Goal: Task Accomplishment & Management: Manage account settings

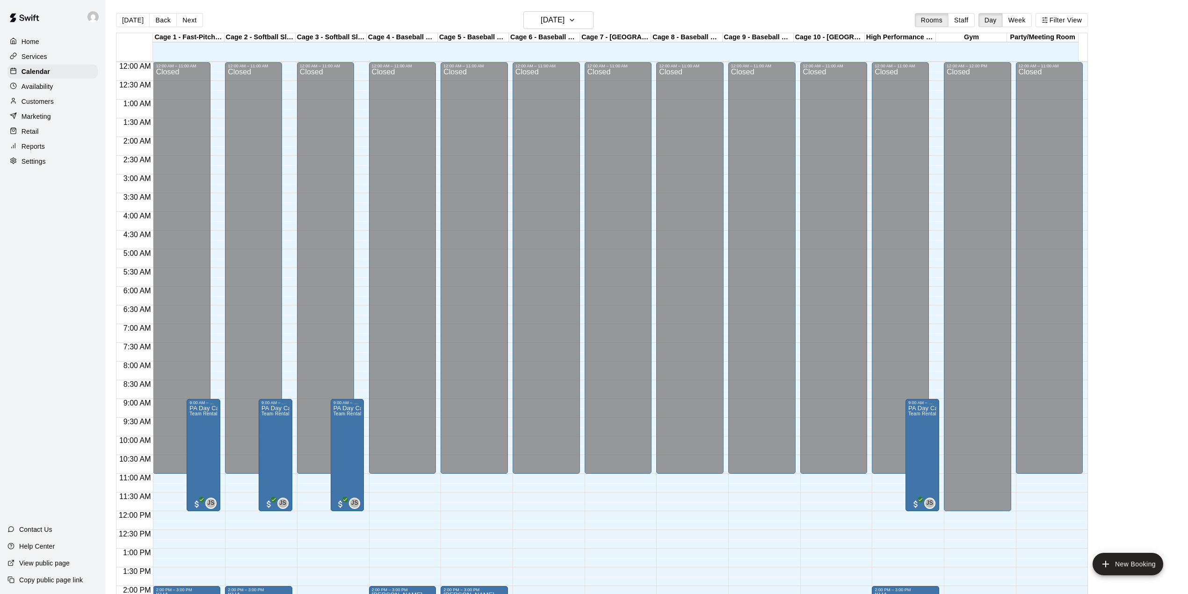
scroll to position [327, 0]
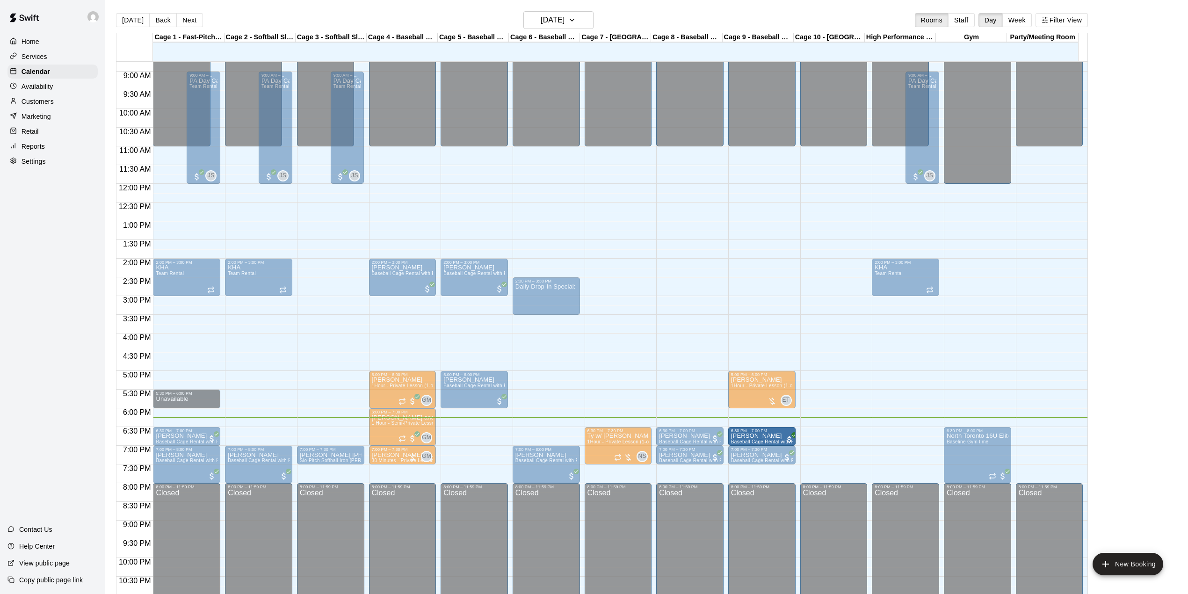
drag, startPoint x: 558, startPoint y: 436, endPoint x: 763, endPoint y: 444, distance: 205.0
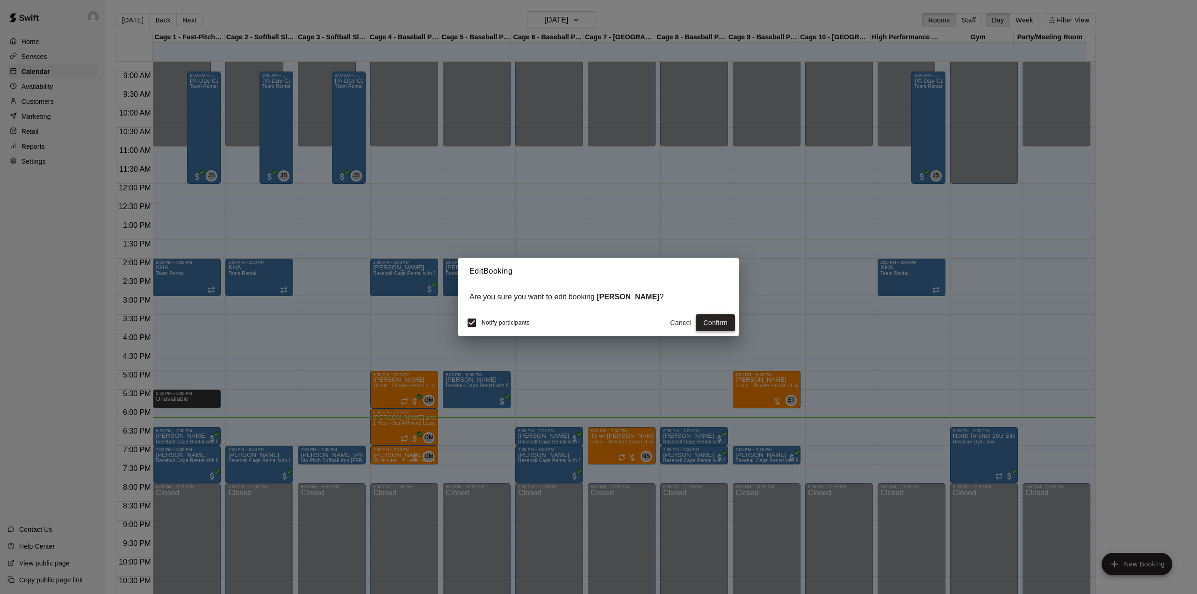
click at [711, 323] on button "Confirm" at bounding box center [715, 322] width 39 height 17
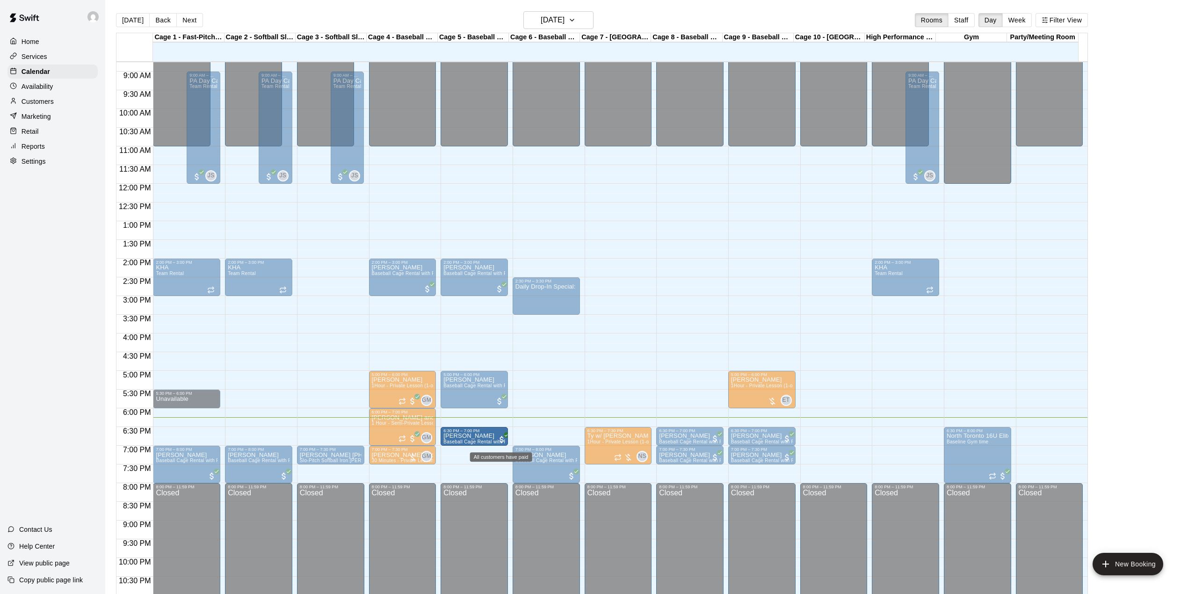
drag, startPoint x: 184, startPoint y: 434, endPoint x: 499, endPoint y: 443, distance: 315.8
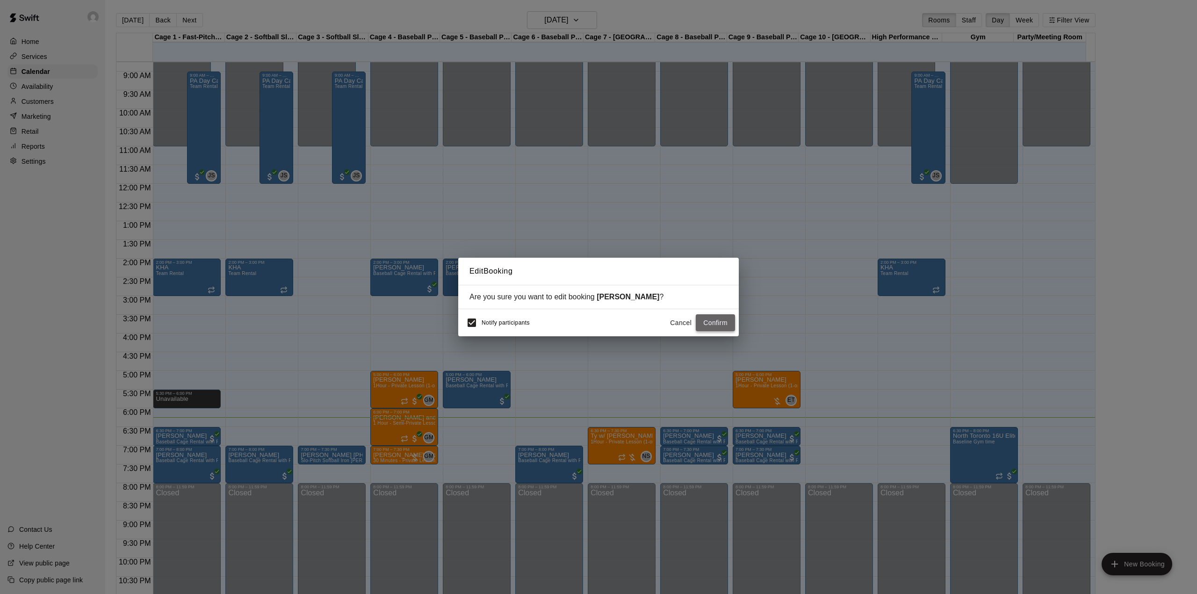
click at [726, 324] on button "Confirm" at bounding box center [715, 322] width 39 height 17
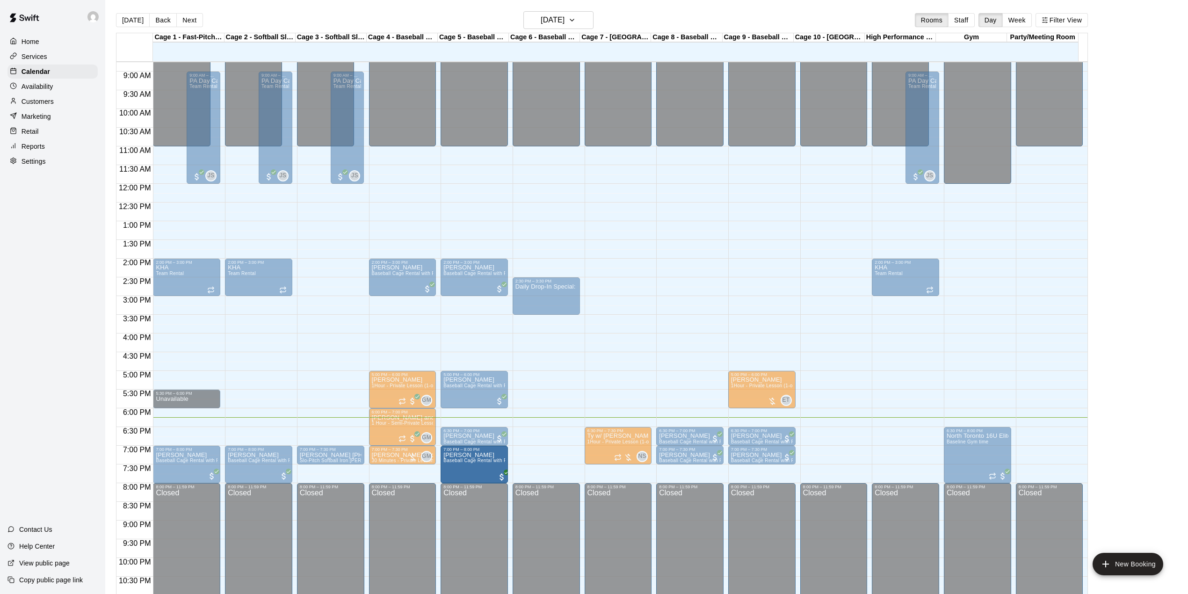
drag, startPoint x: 548, startPoint y: 462, endPoint x: 500, endPoint y: 470, distance: 48.3
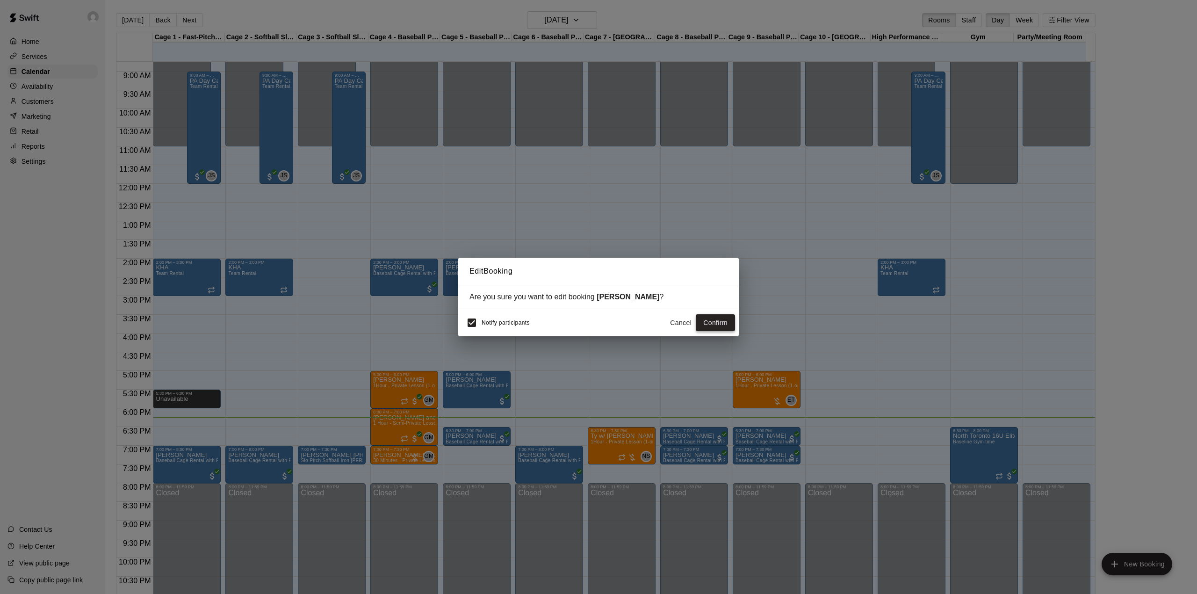
click at [728, 320] on button "Confirm" at bounding box center [715, 322] width 39 height 17
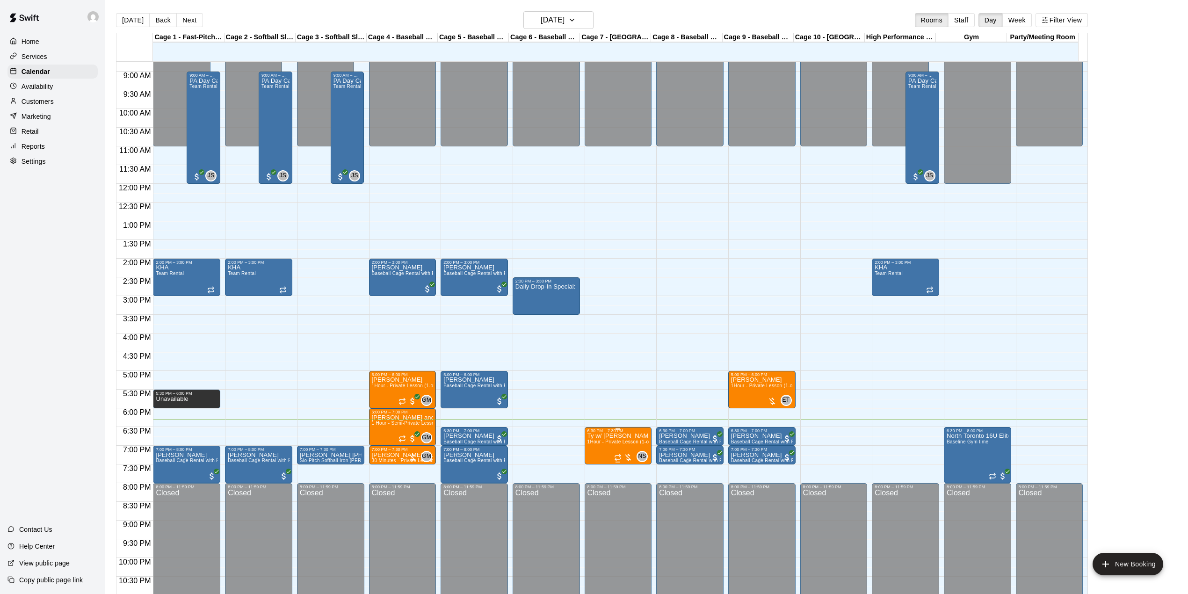
click at [614, 453] on div "NS 0" at bounding box center [631, 456] width 34 height 11
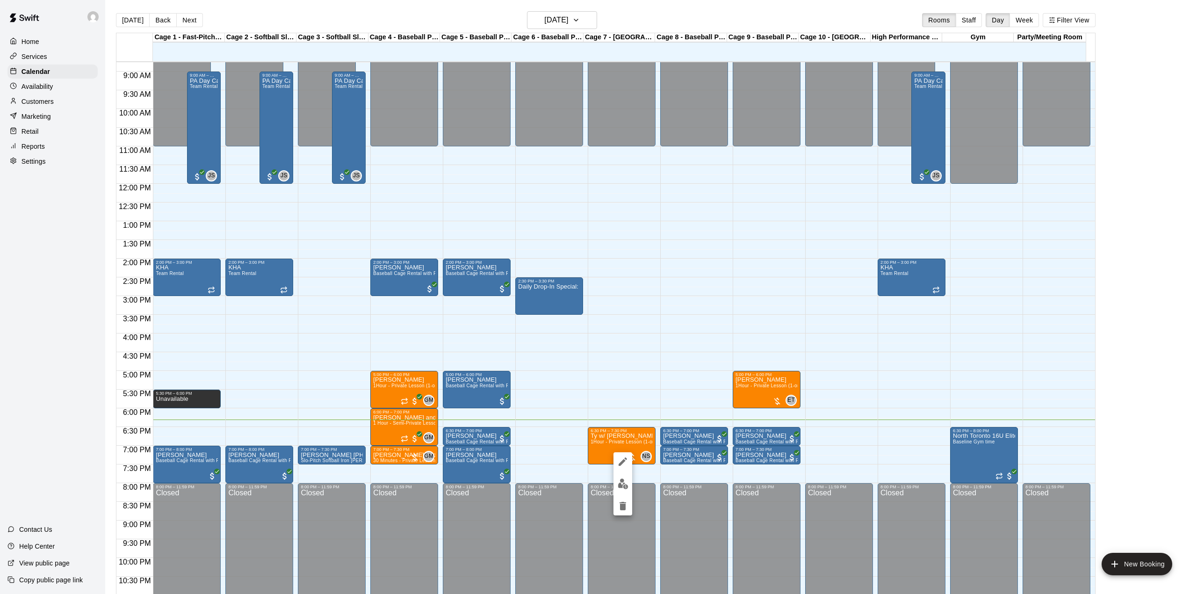
click at [627, 484] on img "edit" at bounding box center [623, 483] width 11 height 11
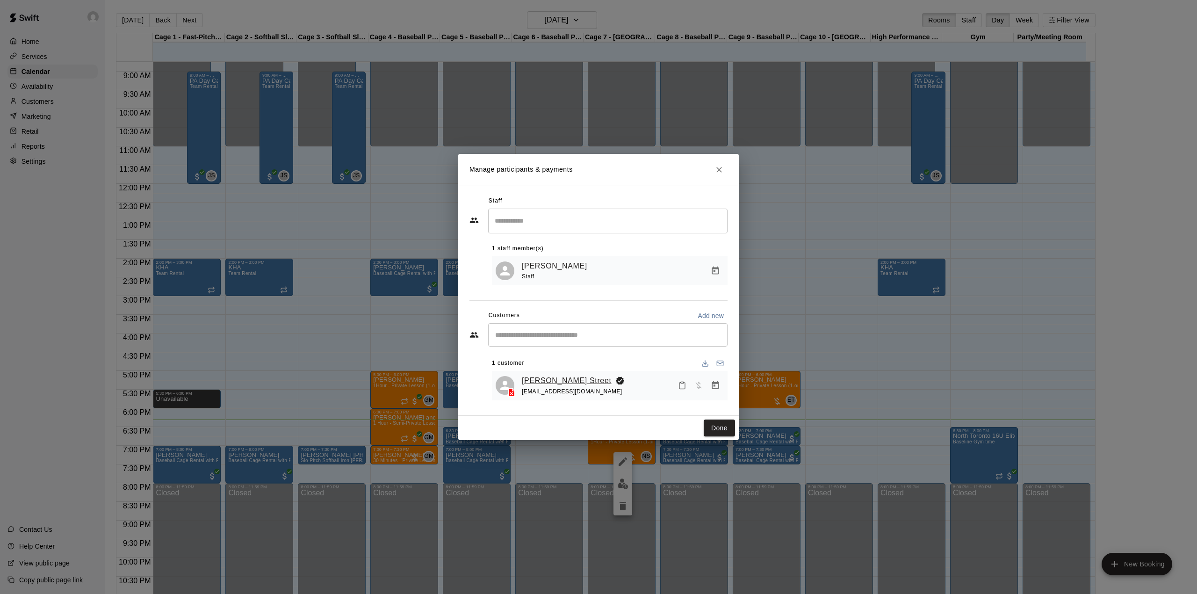
click at [537, 378] on link "[PERSON_NAME] Street" at bounding box center [567, 381] width 90 height 12
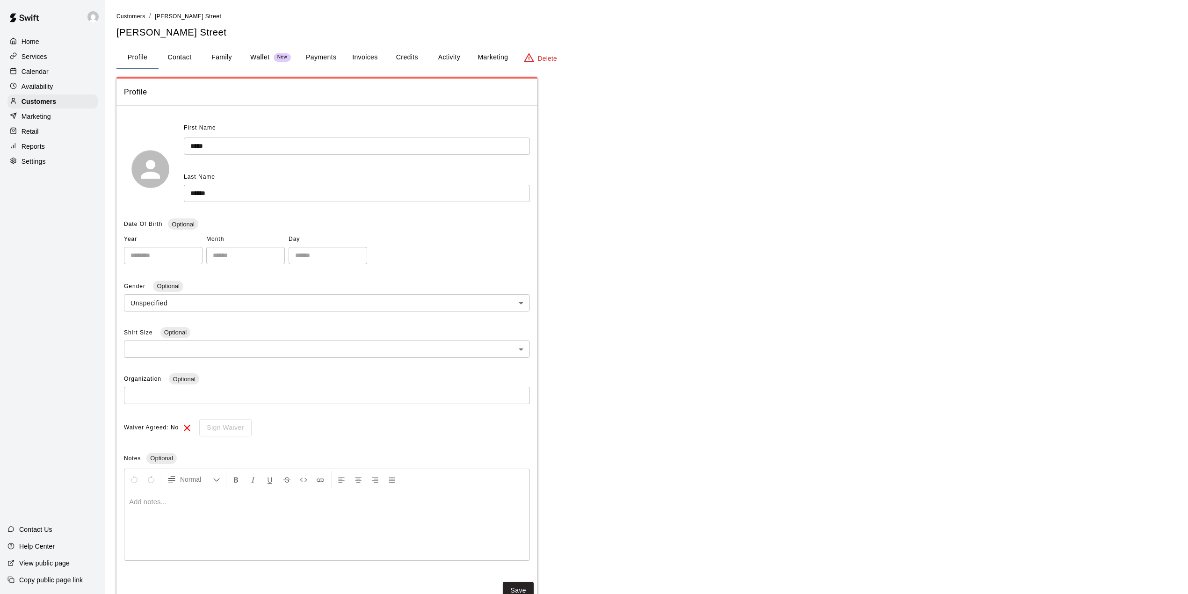
click at [397, 51] on button "Credits" at bounding box center [407, 57] width 42 height 22
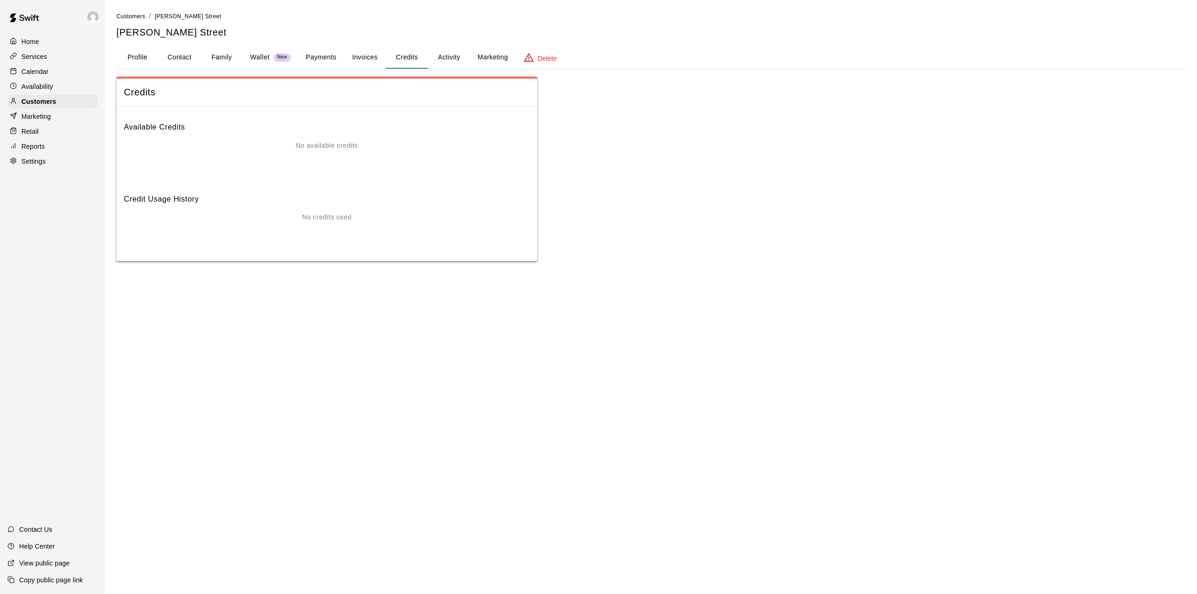
click at [363, 57] on button "Invoices" at bounding box center [365, 57] width 42 height 22
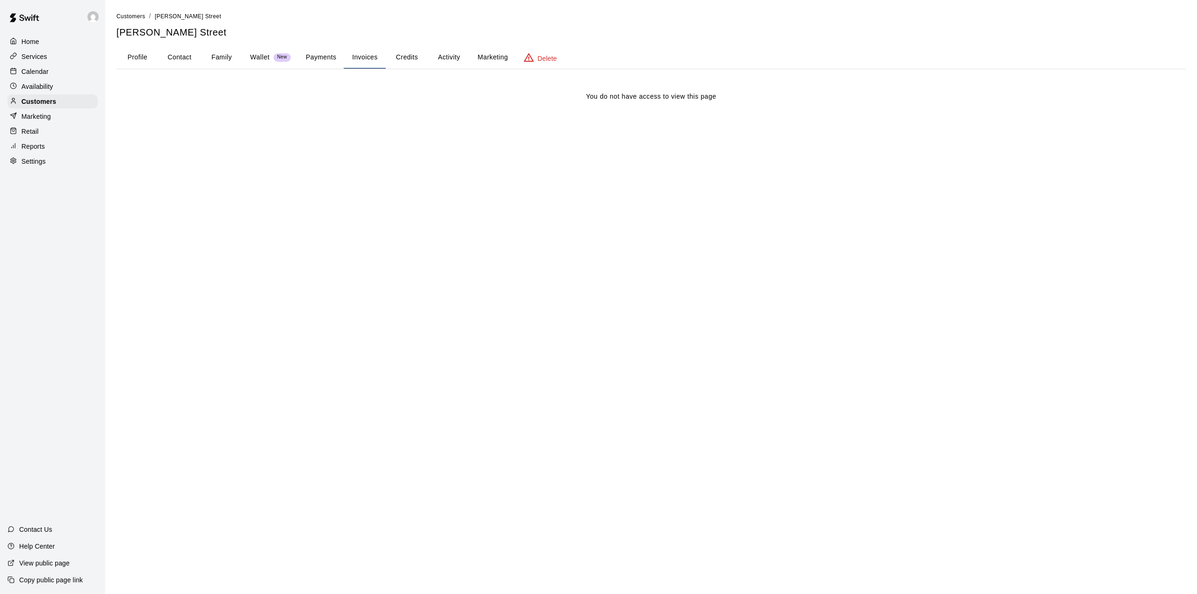
click at [36, 76] on p "Calendar" at bounding box center [35, 71] width 27 height 9
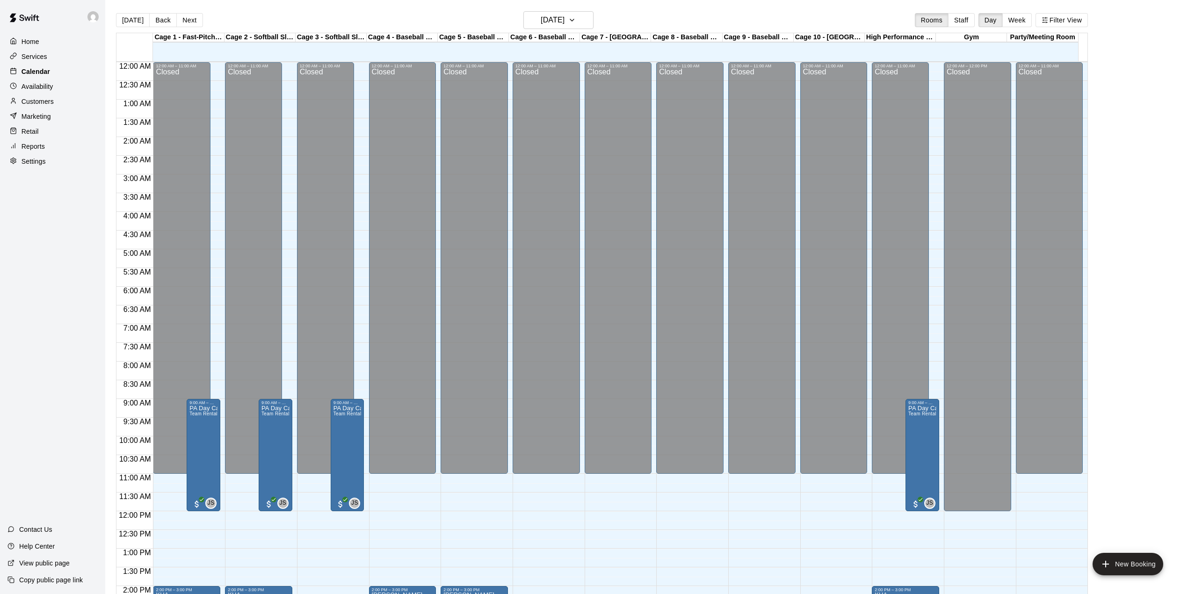
scroll to position [327, 0]
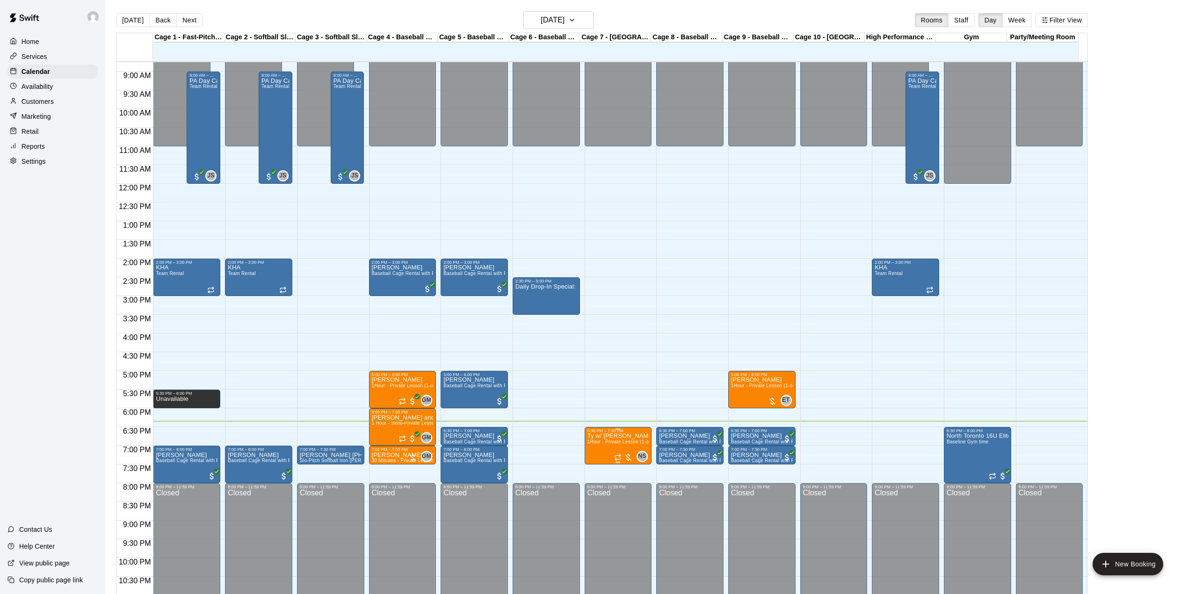
click at [637, 444] on span "1Hour - Private Lesson (1-on-1)" at bounding box center [622, 441] width 71 height 5
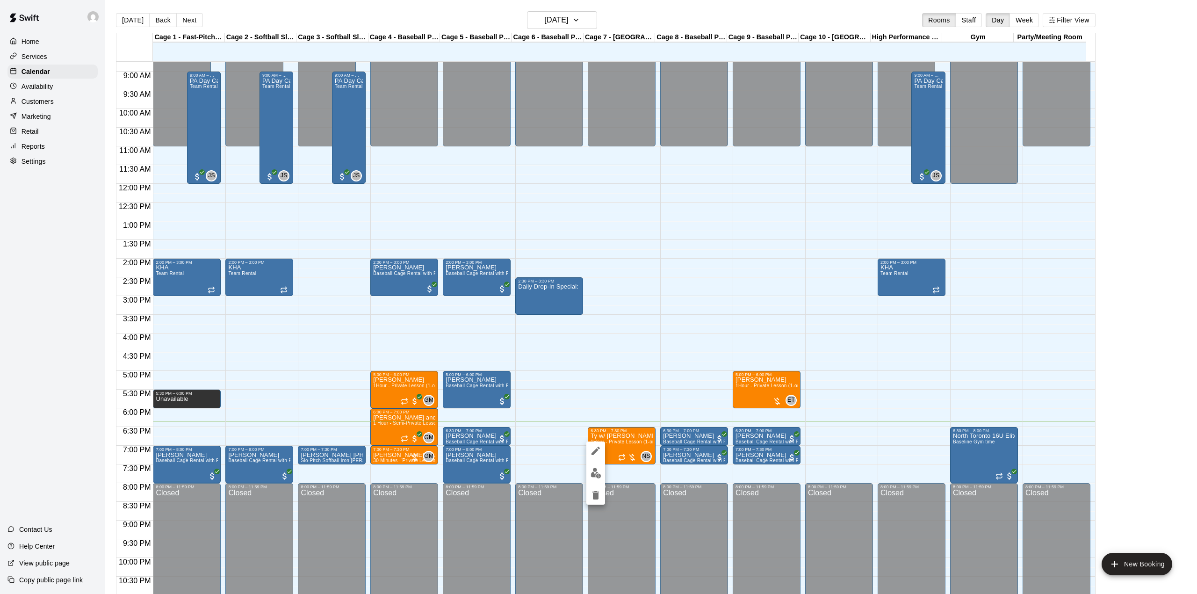
click at [593, 469] on img "edit" at bounding box center [596, 473] width 11 height 11
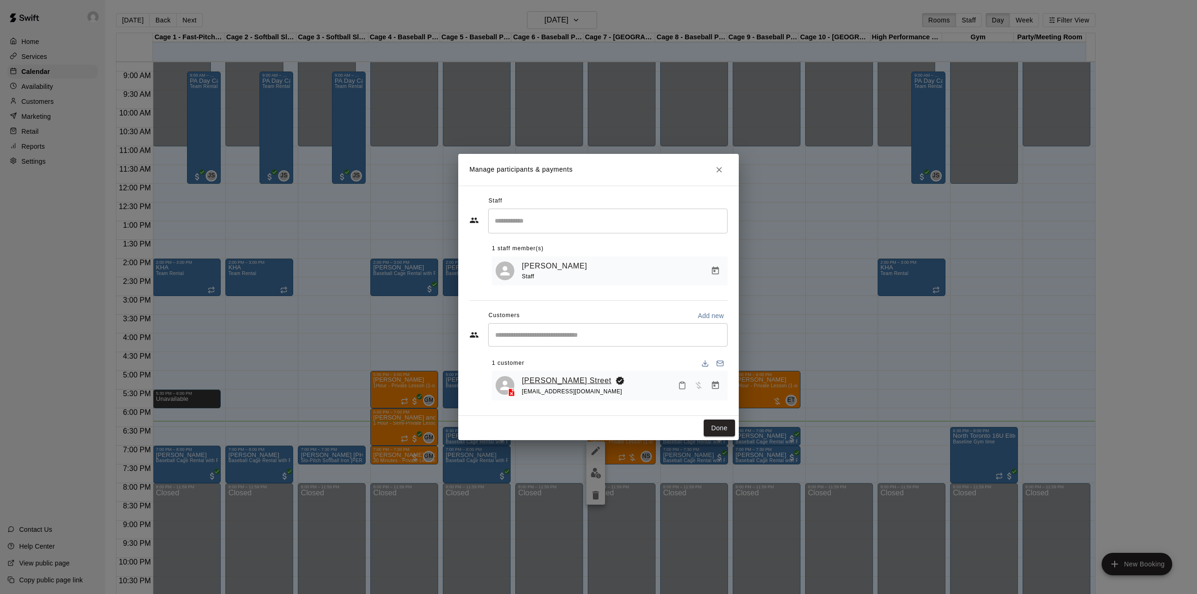
click at [553, 381] on link "[PERSON_NAME] Street" at bounding box center [567, 381] width 90 height 12
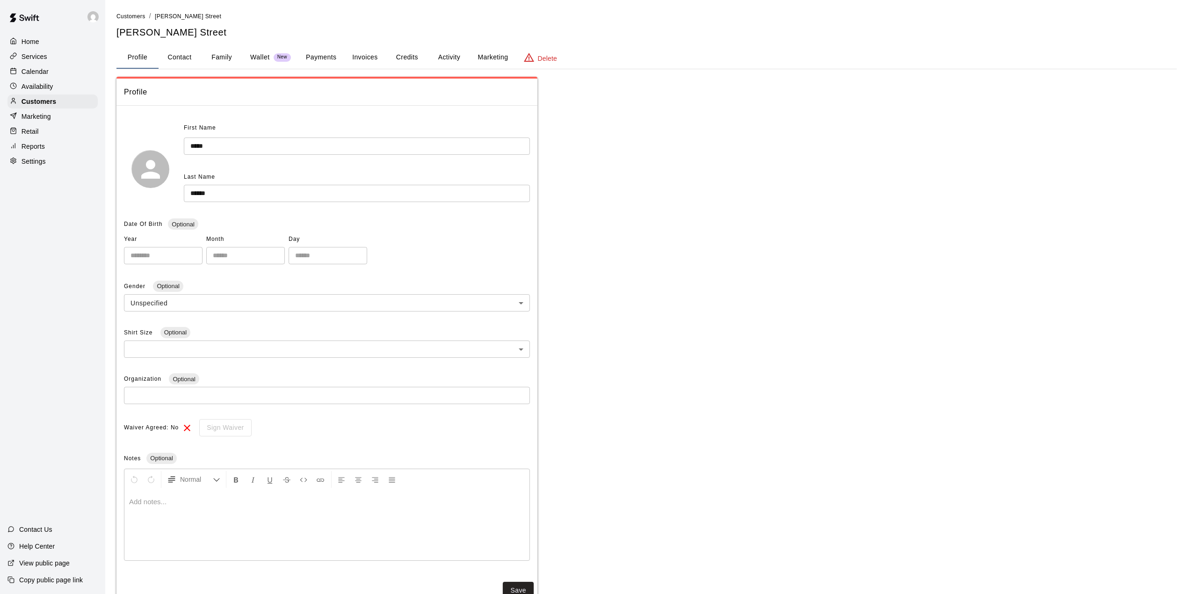
click at [411, 62] on button "Credits" at bounding box center [407, 57] width 42 height 22
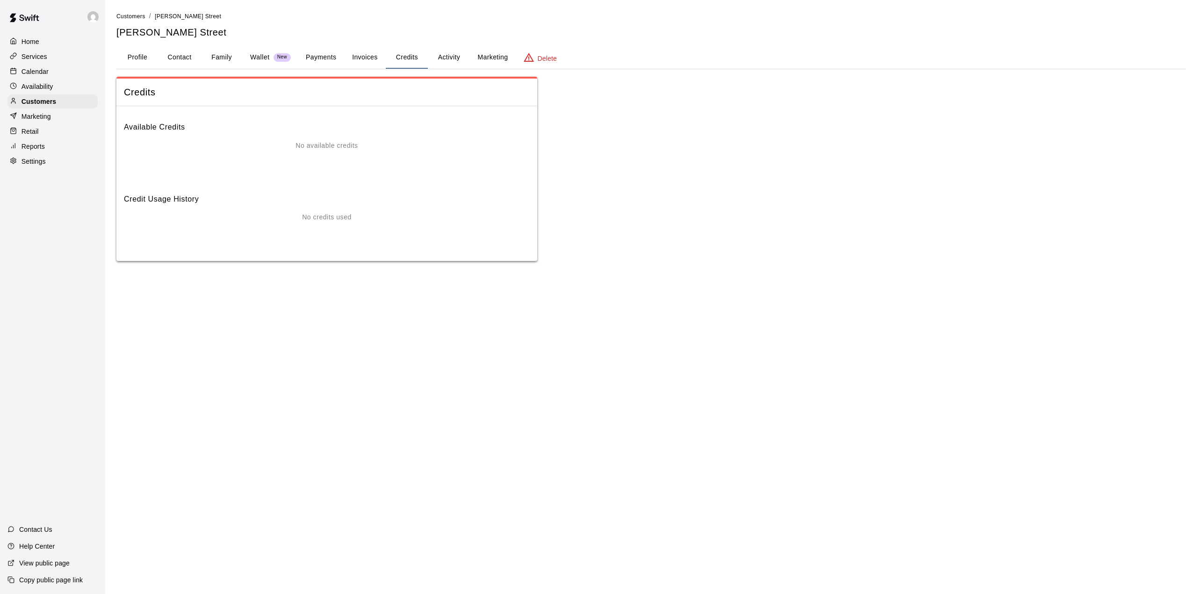
click at [447, 56] on button "Activity" at bounding box center [449, 57] width 42 height 22
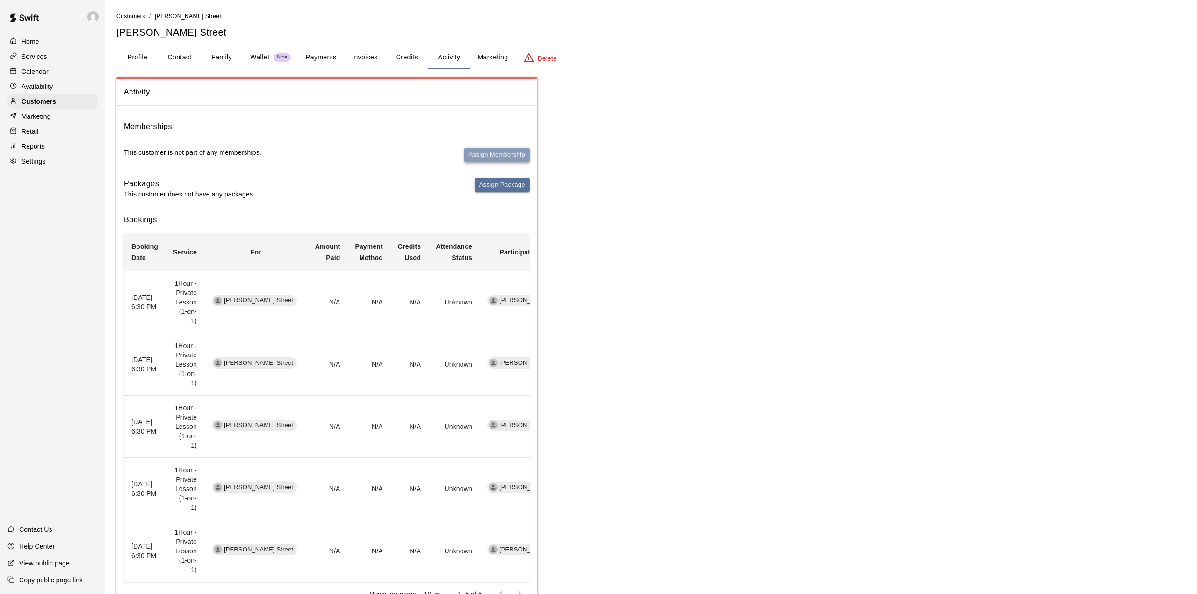
click at [502, 148] on button "Assign Membership" at bounding box center [496, 155] width 65 height 14
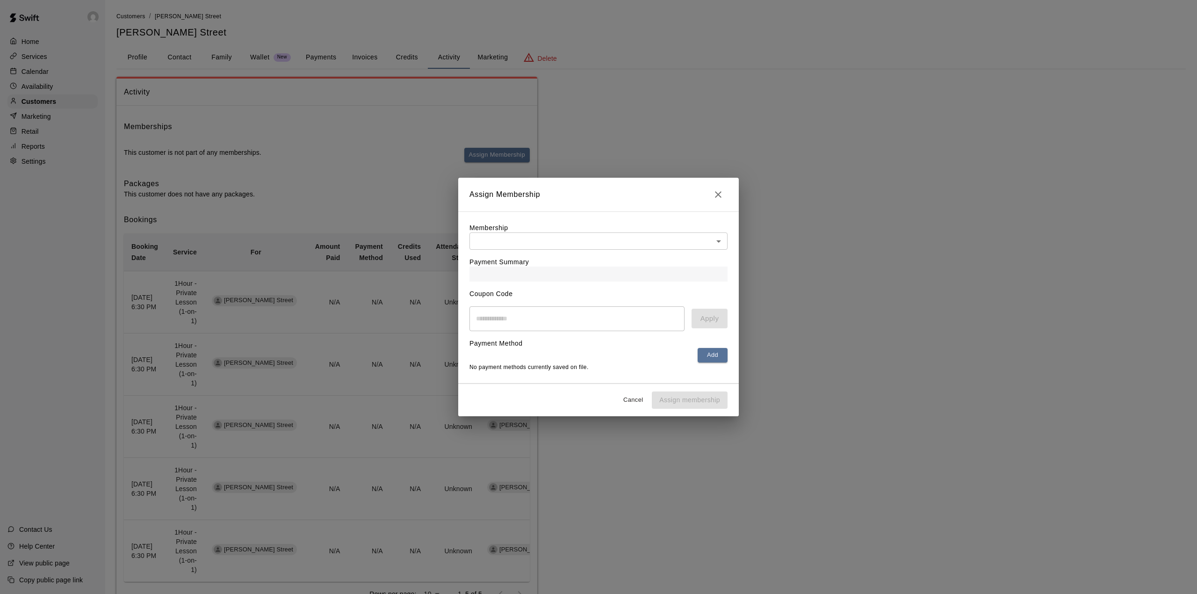
click at [545, 236] on body "Home Services Calendar Availability Customers Marketing Retail Reports Settings…" at bounding box center [598, 318] width 1197 height 636
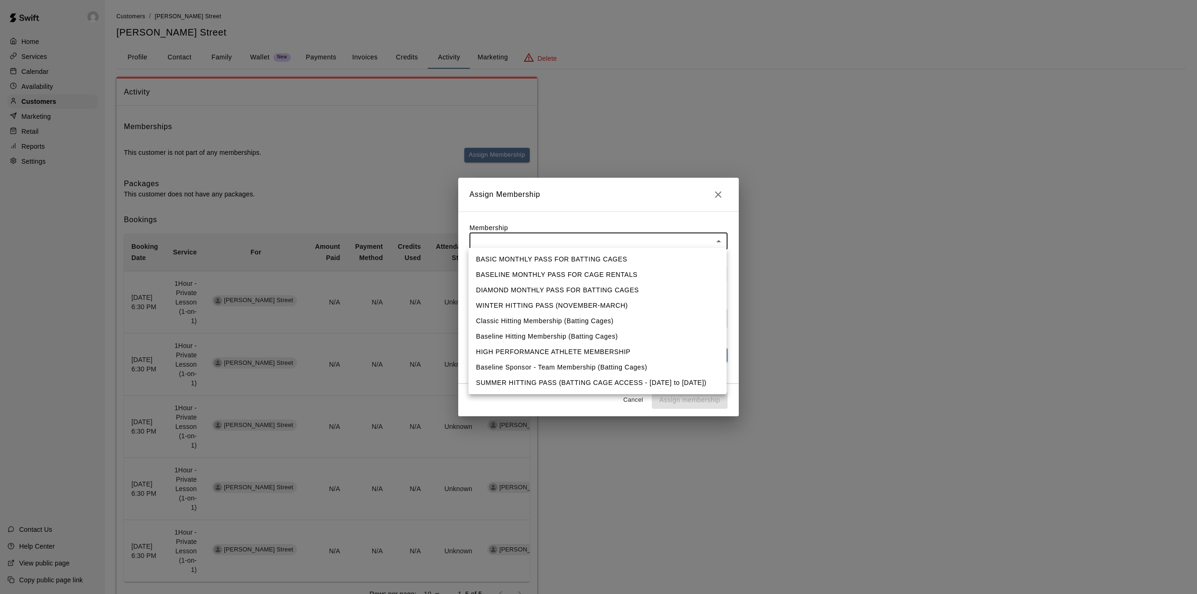
click at [756, 109] on div at bounding box center [598, 297] width 1197 height 594
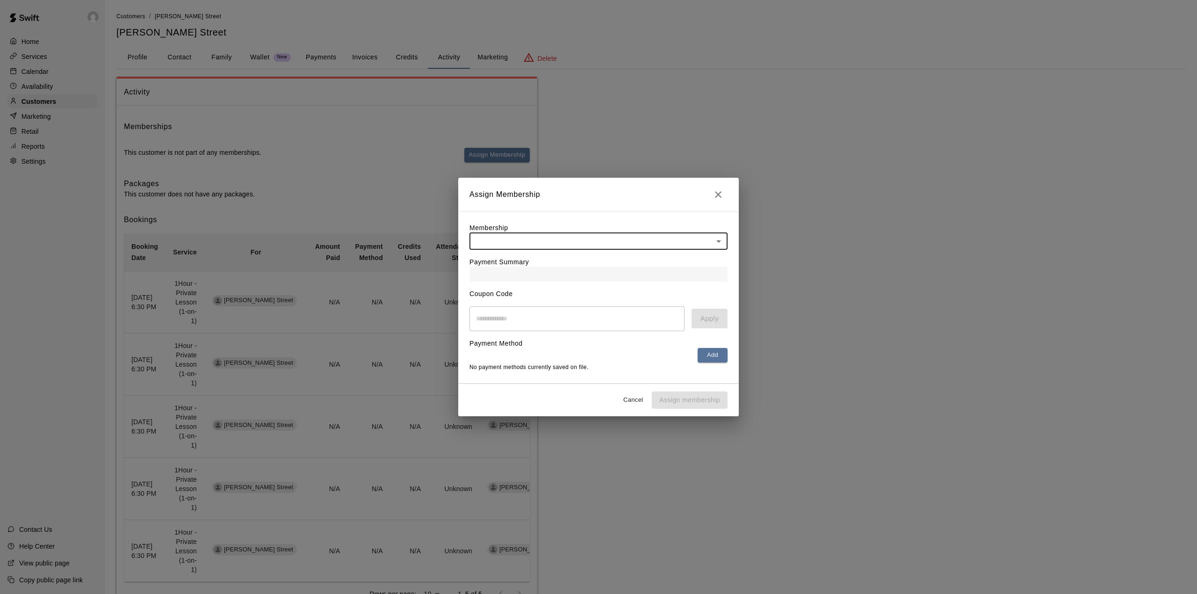
click at [717, 189] on icon "Close" at bounding box center [718, 194] width 11 height 11
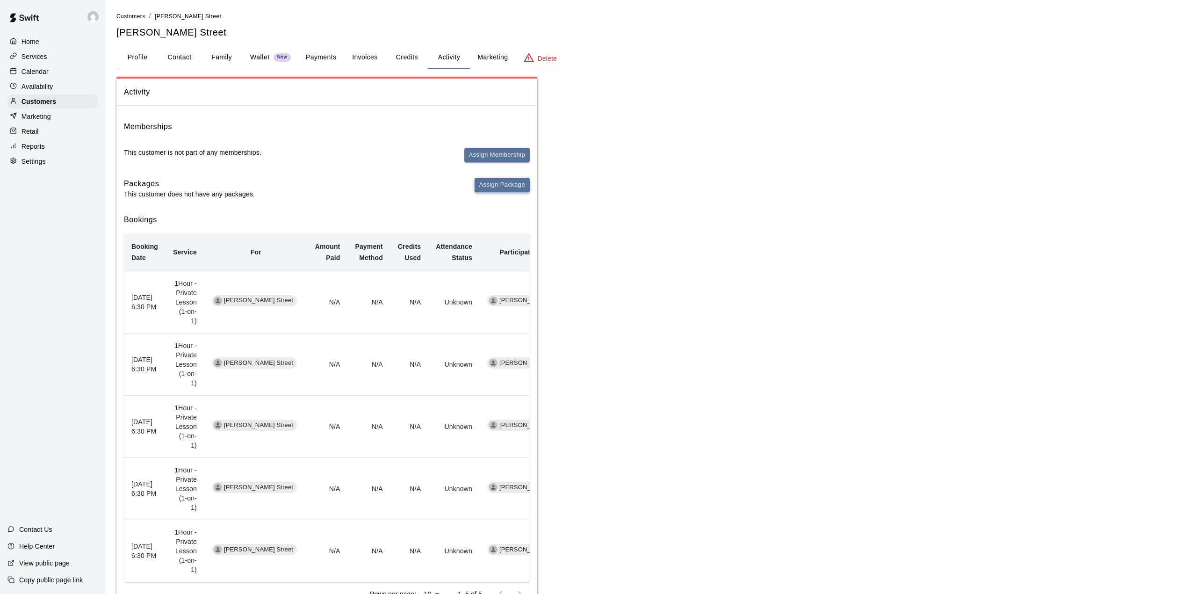
click at [489, 178] on button "Assign Package" at bounding box center [502, 185] width 55 height 14
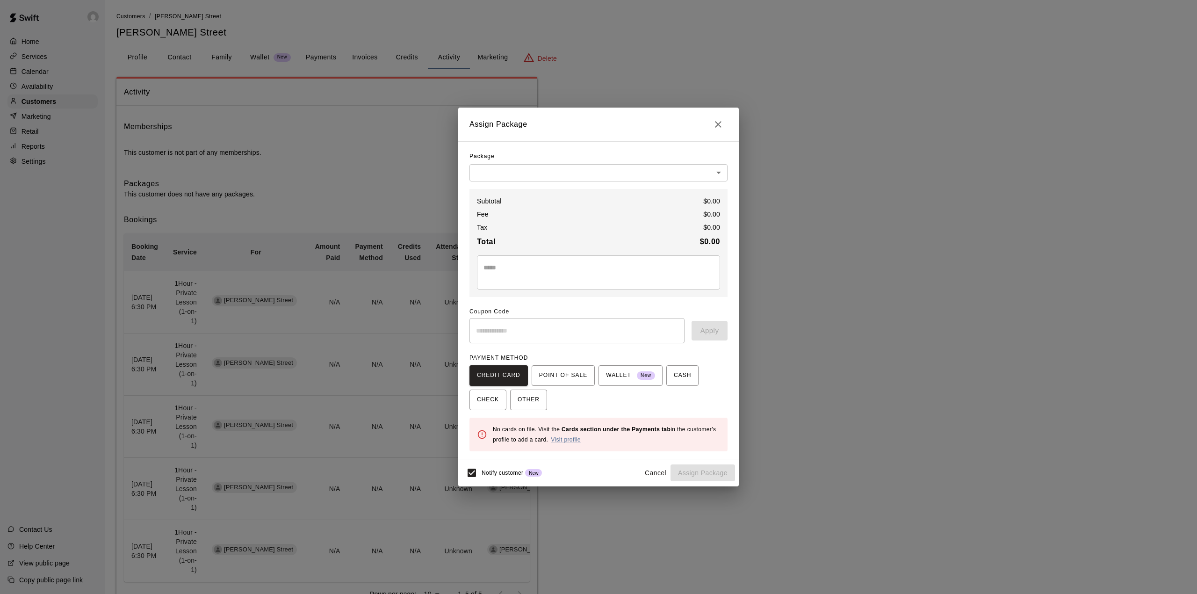
click at [593, 172] on body "Home Services Calendar Availability Customers Marketing Retail Reports Settings…" at bounding box center [598, 318] width 1197 height 636
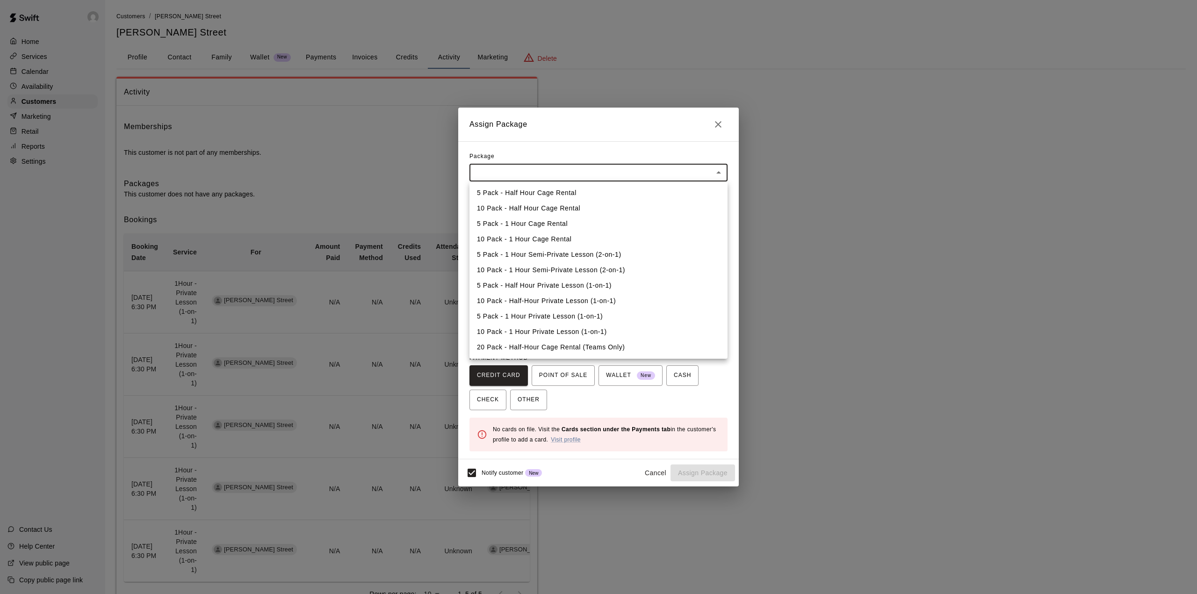
click at [569, 316] on li "5 Pack - 1 Hour Private Lesson (1-on-1)" at bounding box center [599, 316] width 258 height 15
type input "**********"
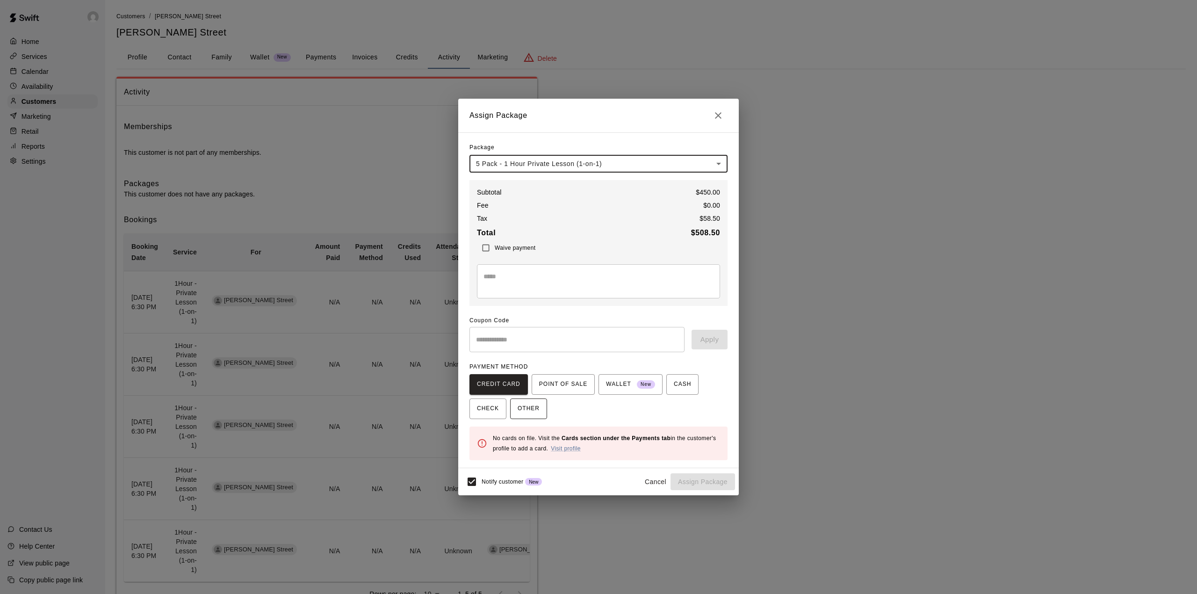
click at [535, 416] on span "OTHER" at bounding box center [529, 408] width 22 height 15
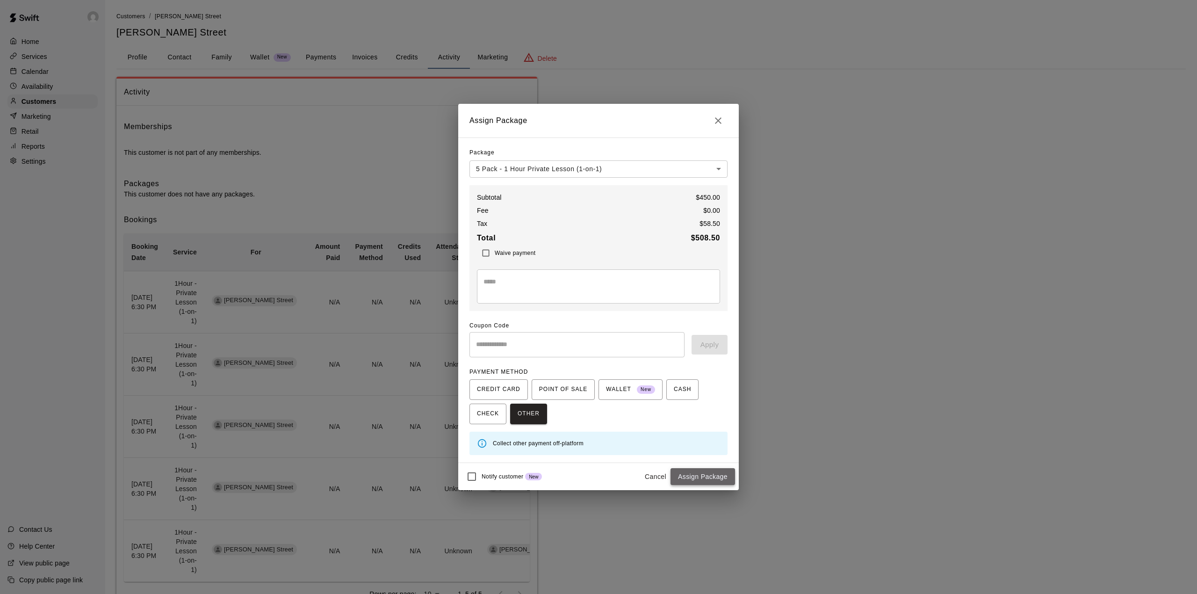
click at [704, 479] on button "Assign Package" at bounding box center [703, 476] width 65 height 17
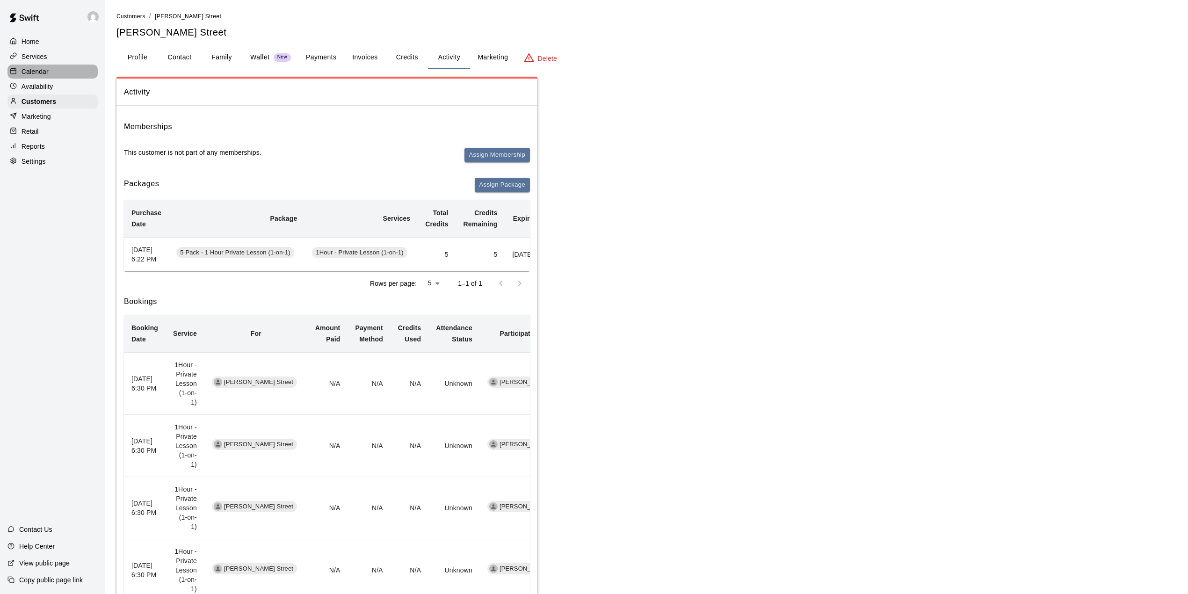
click at [68, 75] on div "Calendar" at bounding box center [52, 72] width 90 height 14
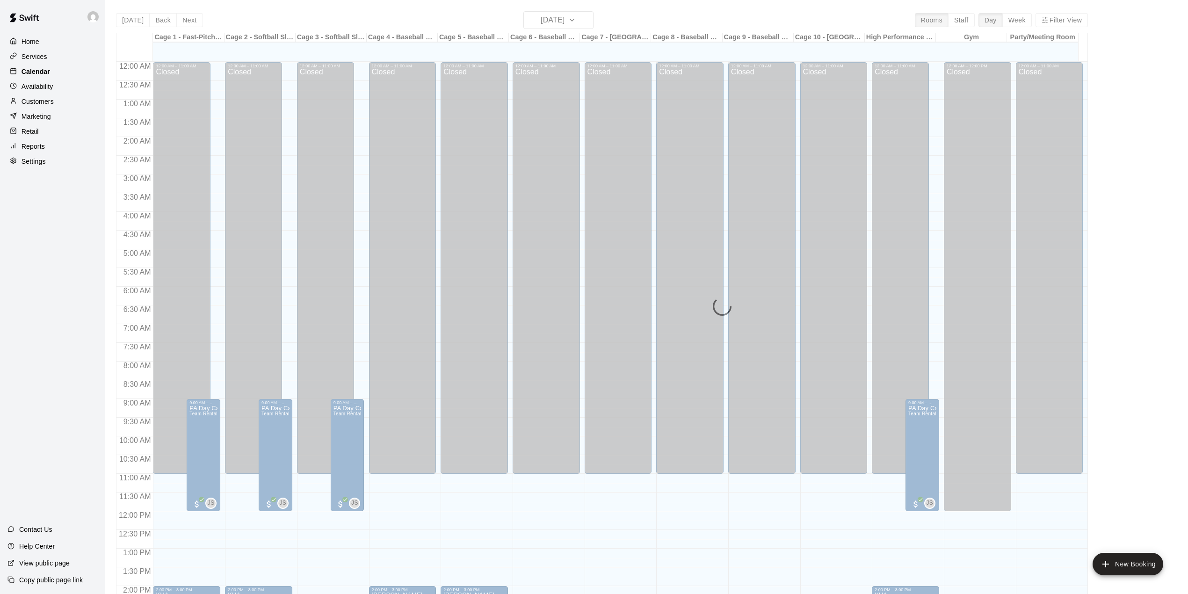
click at [558, 21] on div "[DATE] Back [DATE][DATE] Rooms Staff Day Week Filter View Cage 1 - Fast-Pitch M…" at bounding box center [602, 308] width 972 height 594
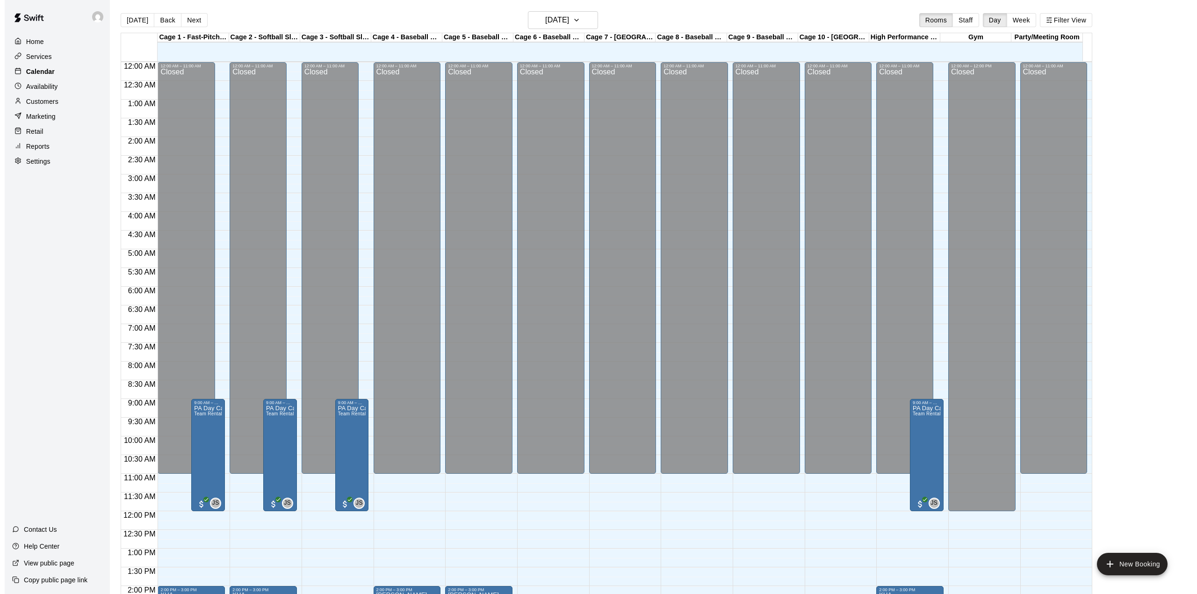
scroll to position [327, 0]
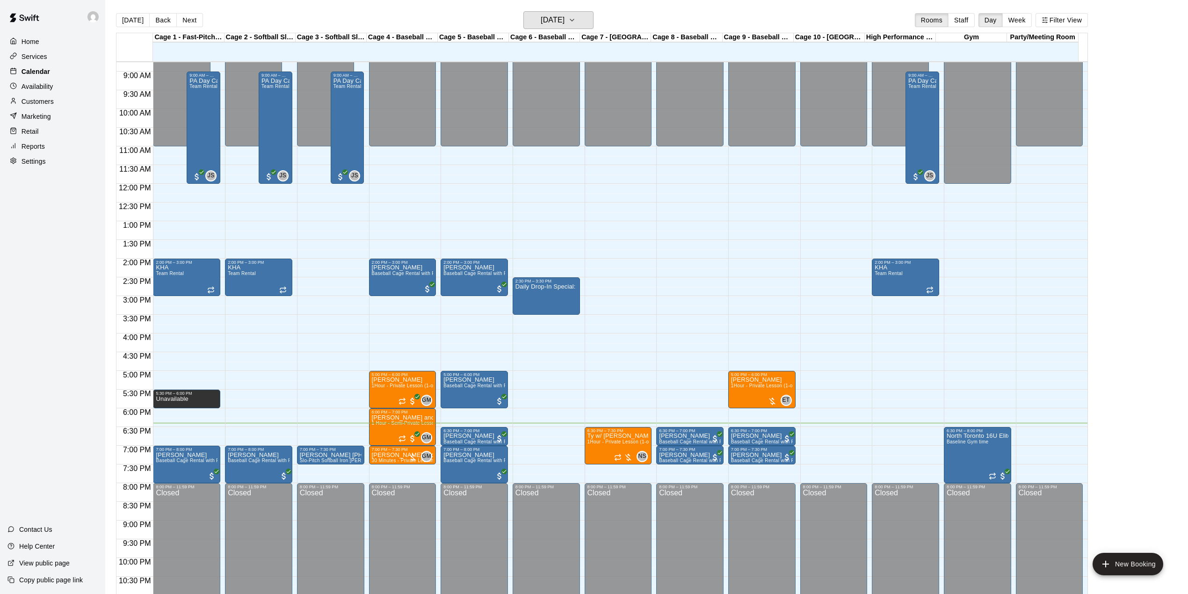
click at [558, 21] on h6 "[DATE]" at bounding box center [553, 20] width 24 height 13
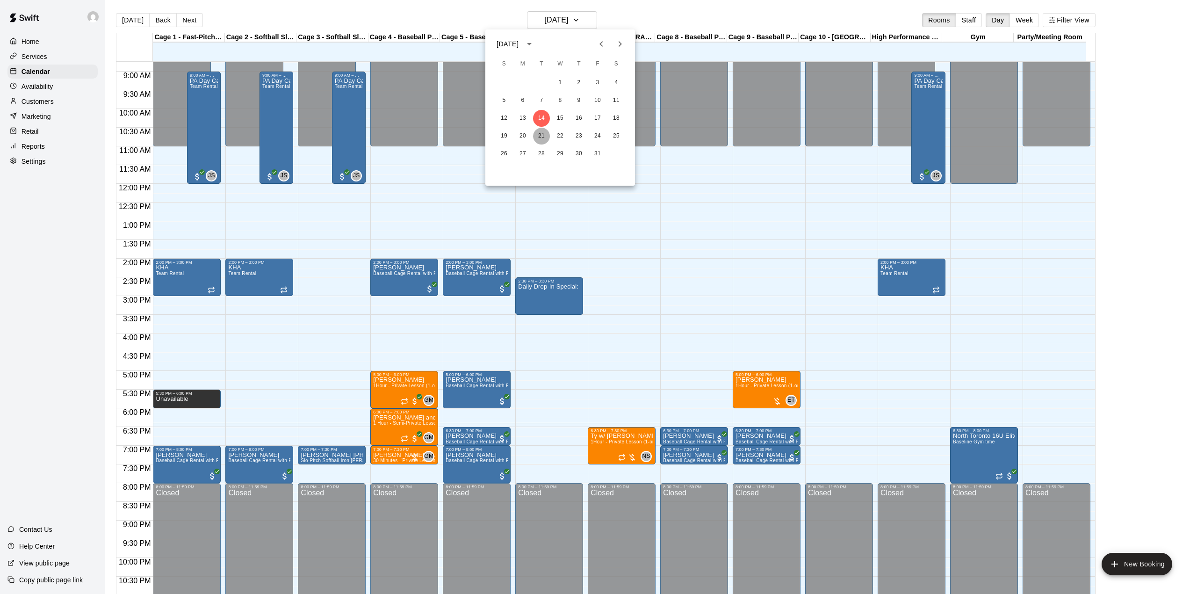
click at [542, 135] on button "21" at bounding box center [541, 136] width 17 height 17
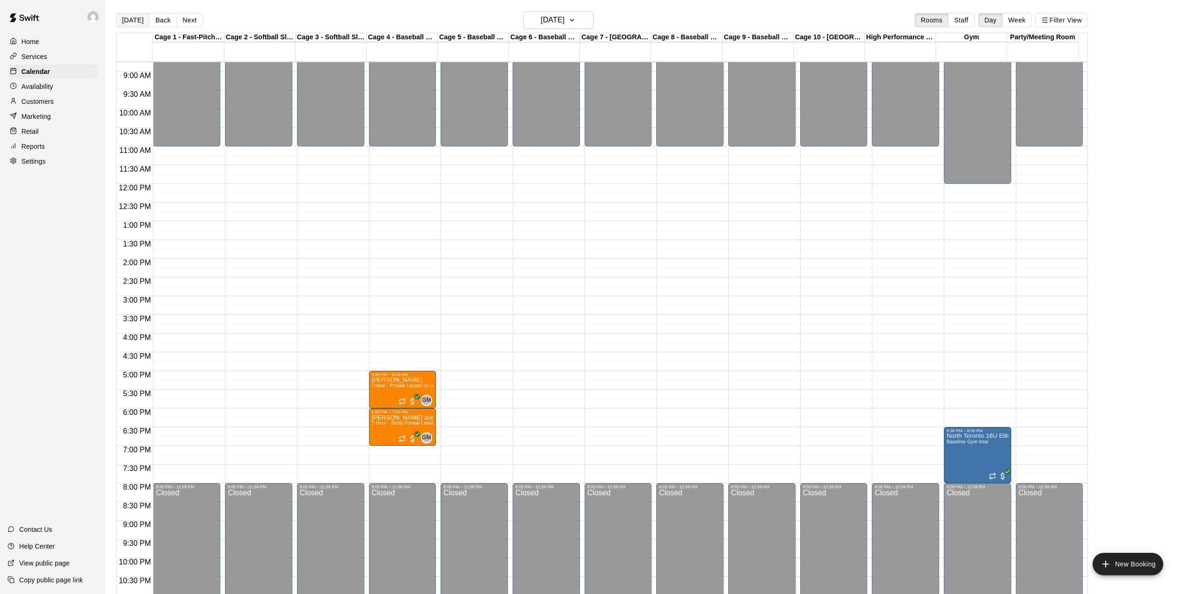
click at [124, 20] on button "[DATE]" at bounding box center [133, 20] width 34 height 14
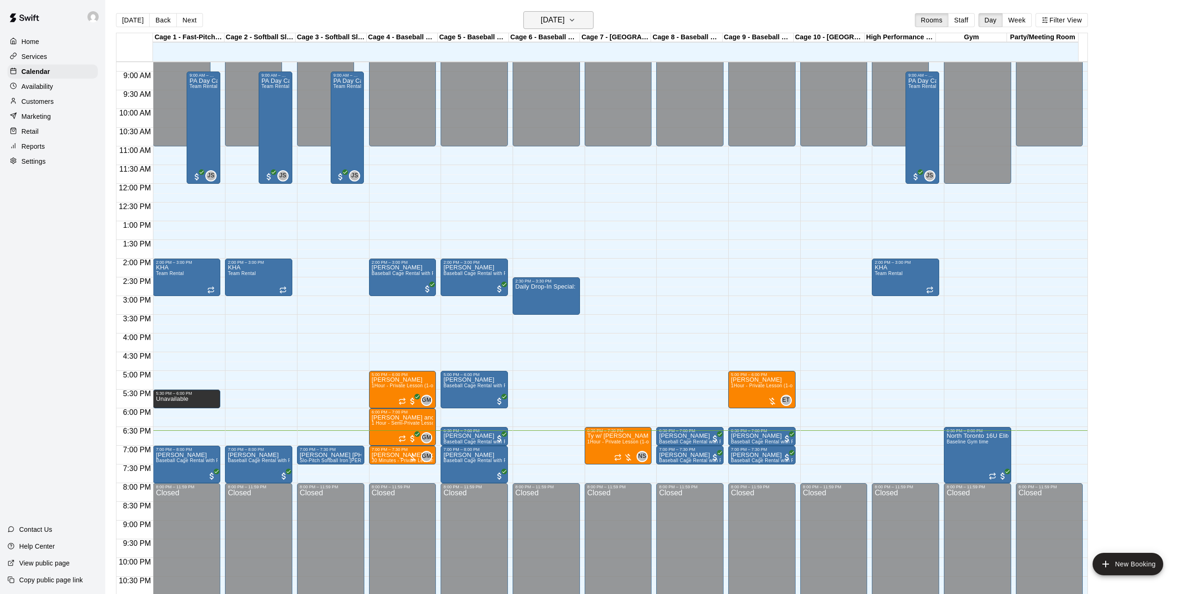
click at [564, 18] on h6 "[DATE]" at bounding box center [553, 20] width 24 height 13
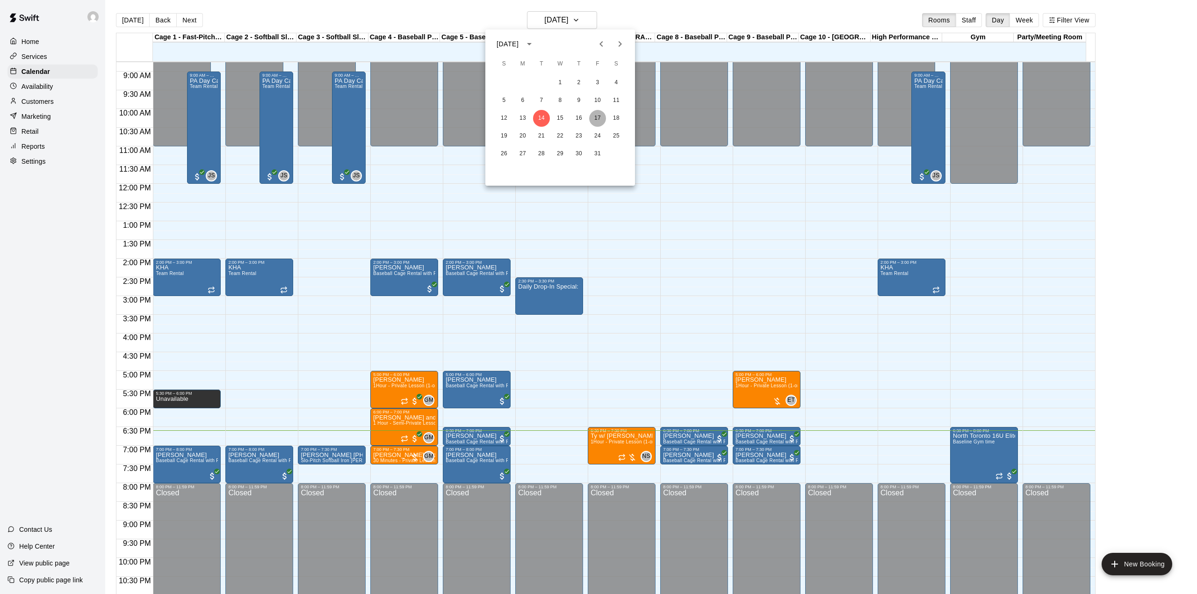
click at [599, 117] on button "17" at bounding box center [597, 118] width 17 height 17
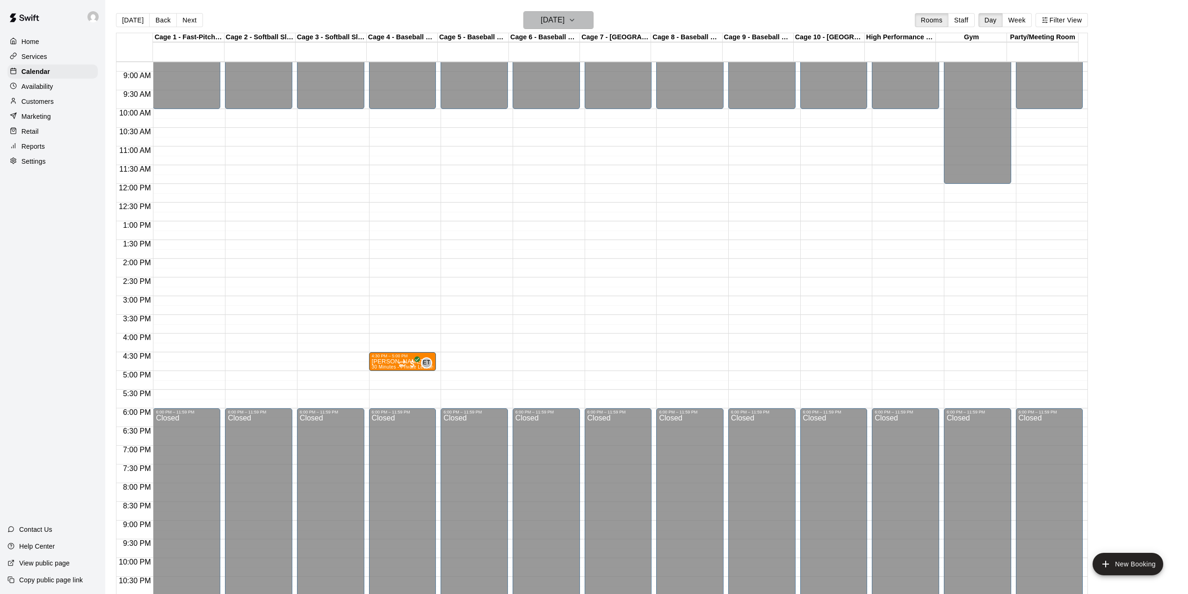
click at [593, 22] on button "[DATE]" at bounding box center [558, 20] width 70 height 18
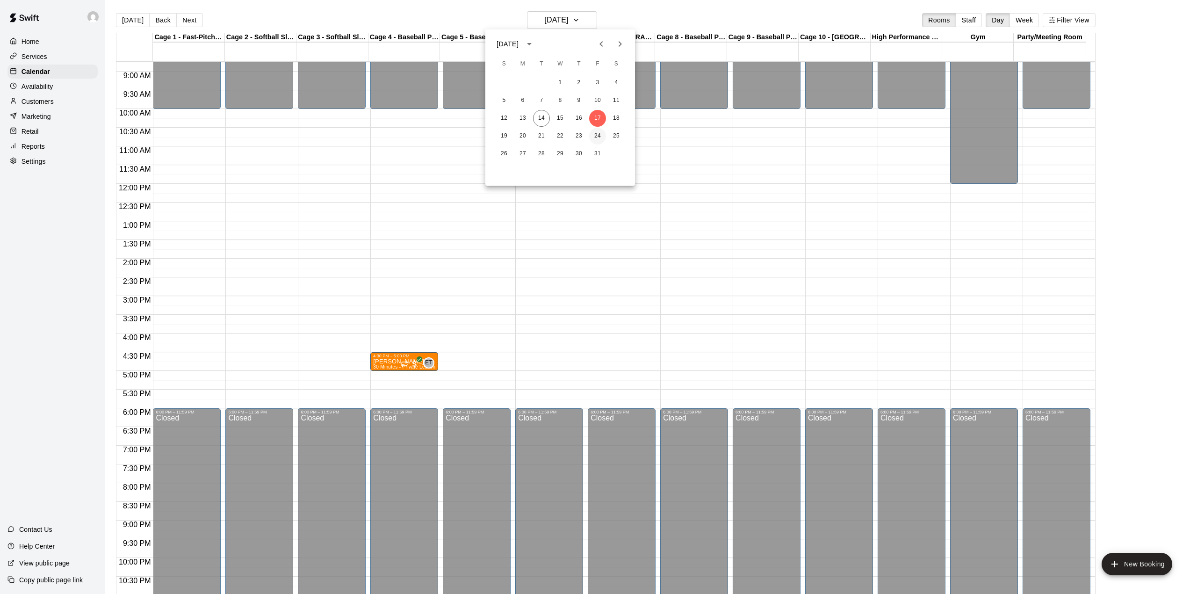
click at [596, 137] on button "24" at bounding box center [597, 136] width 17 height 17
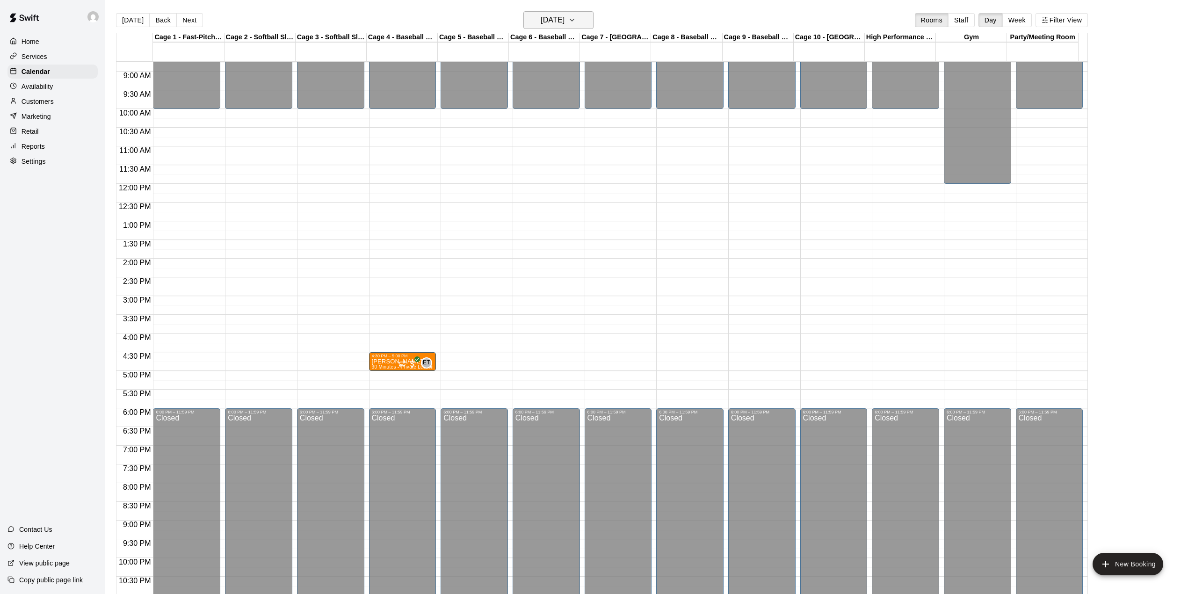
click at [564, 16] on h6 "[DATE]" at bounding box center [553, 20] width 24 height 13
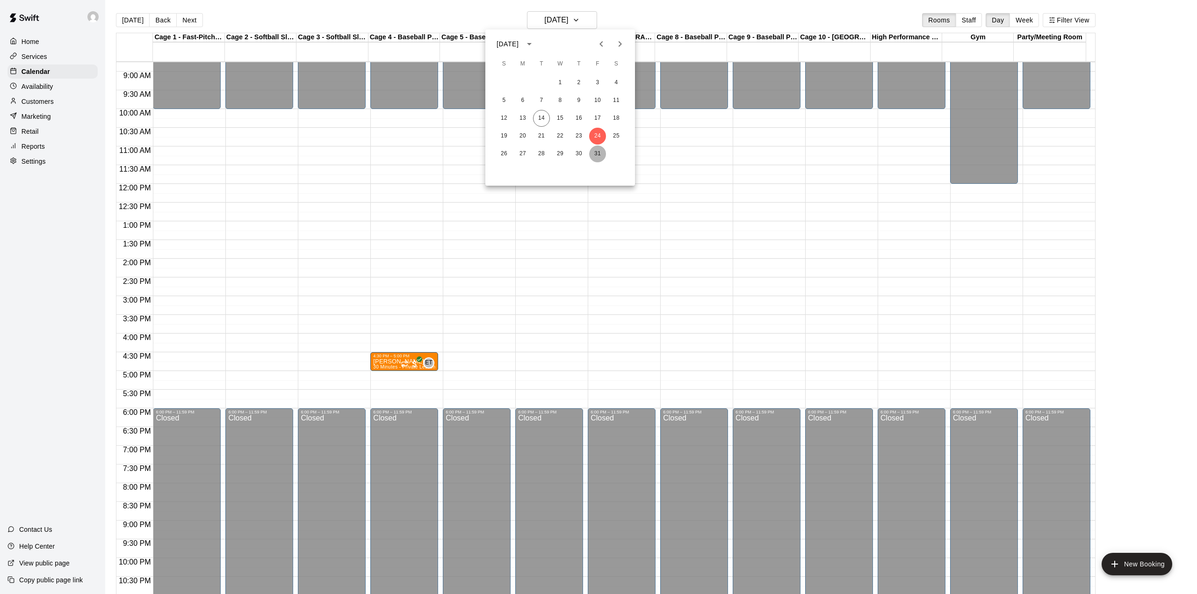
click at [592, 156] on button "31" at bounding box center [597, 153] width 17 height 17
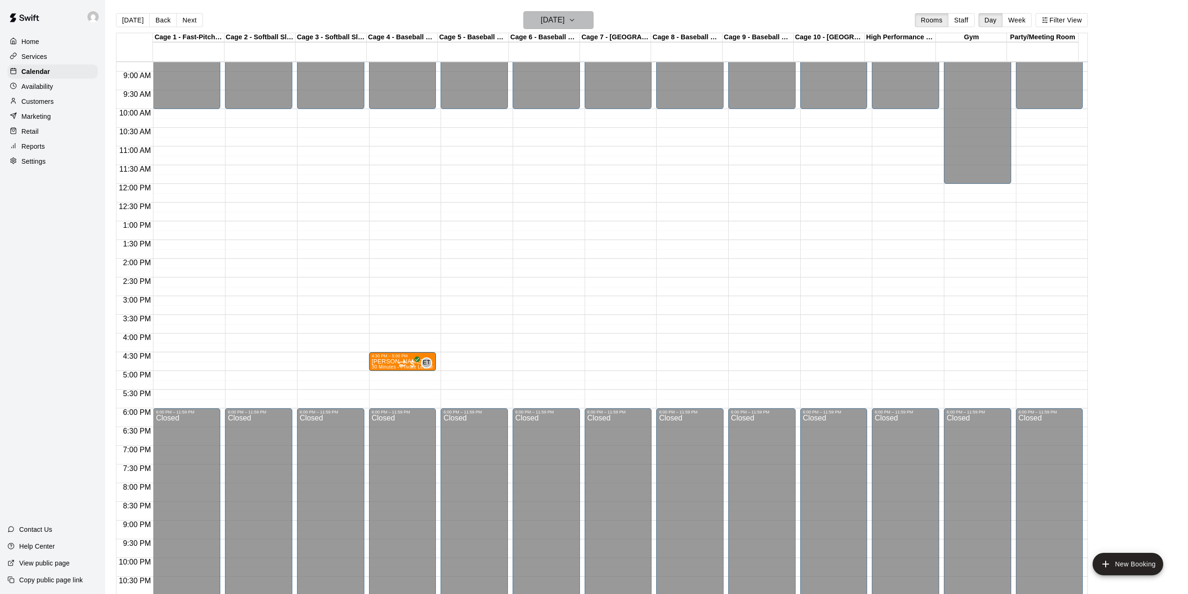
click at [583, 12] on button "[DATE]" at bounding box center [558, 20] width 70 height 18
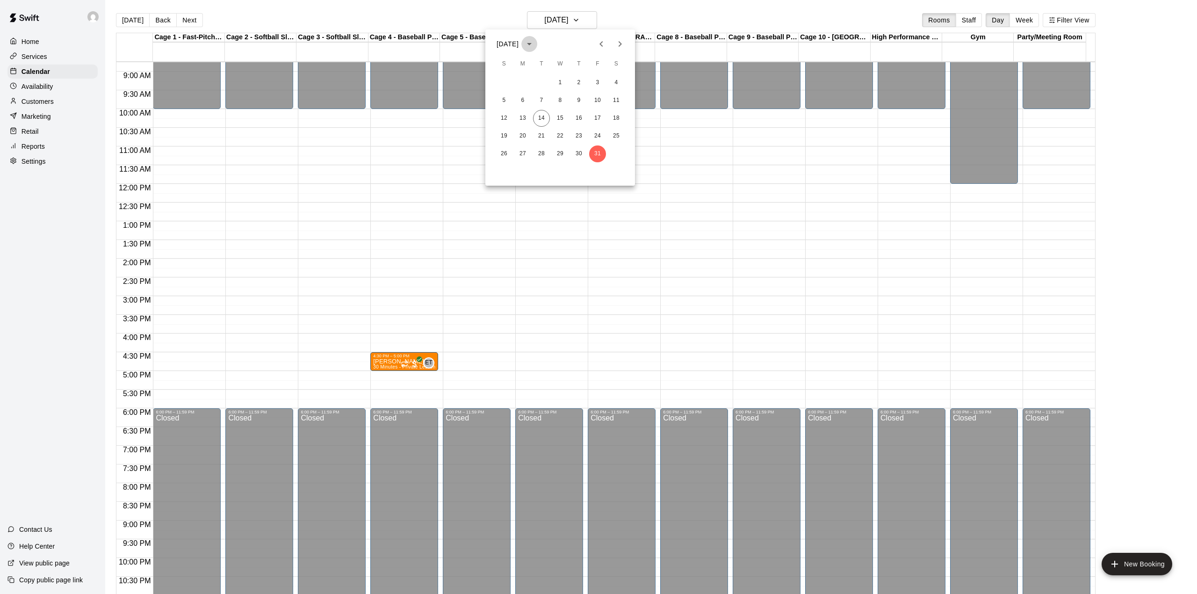
click at [532, 43] on icon "calendar view is open, switch to year view" at bounding box center [529, 44] width 5 height 2
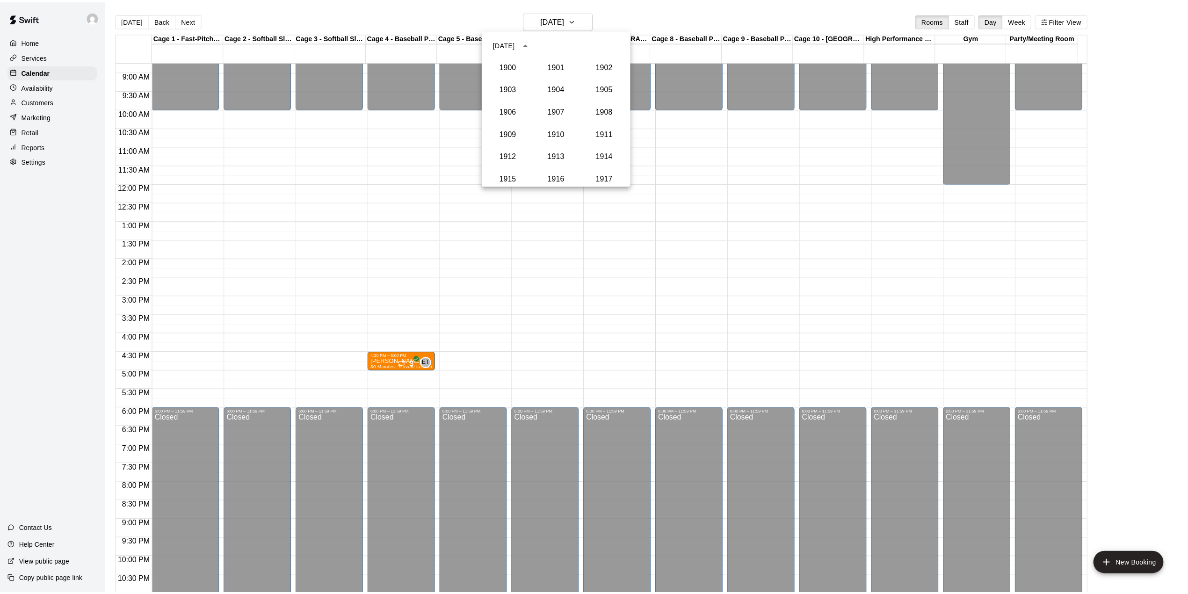
scroll to position [866, 0]
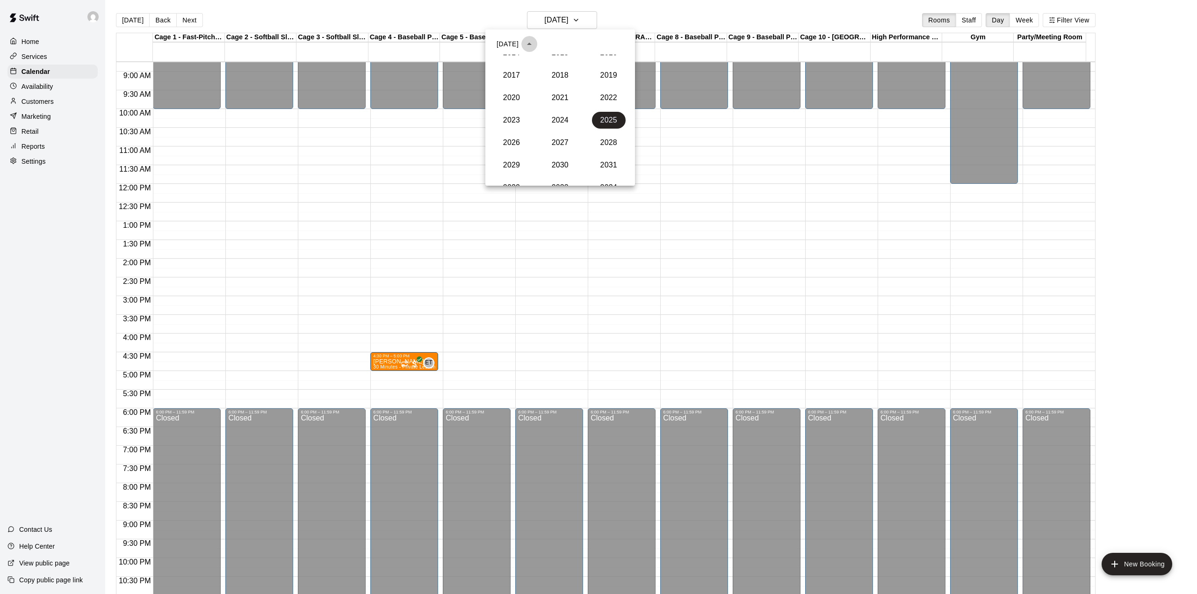
click at [535, 43] on icon "year view is open, switch to calendar view" at bounding box center [529, 43] width 11 height 11
click at [627, 46] on button "Next month" at bounding box center [620, 44] width 19 height 19
click at [603, 94] on button "7" at bounding box center [597, 100] width 17 height 17
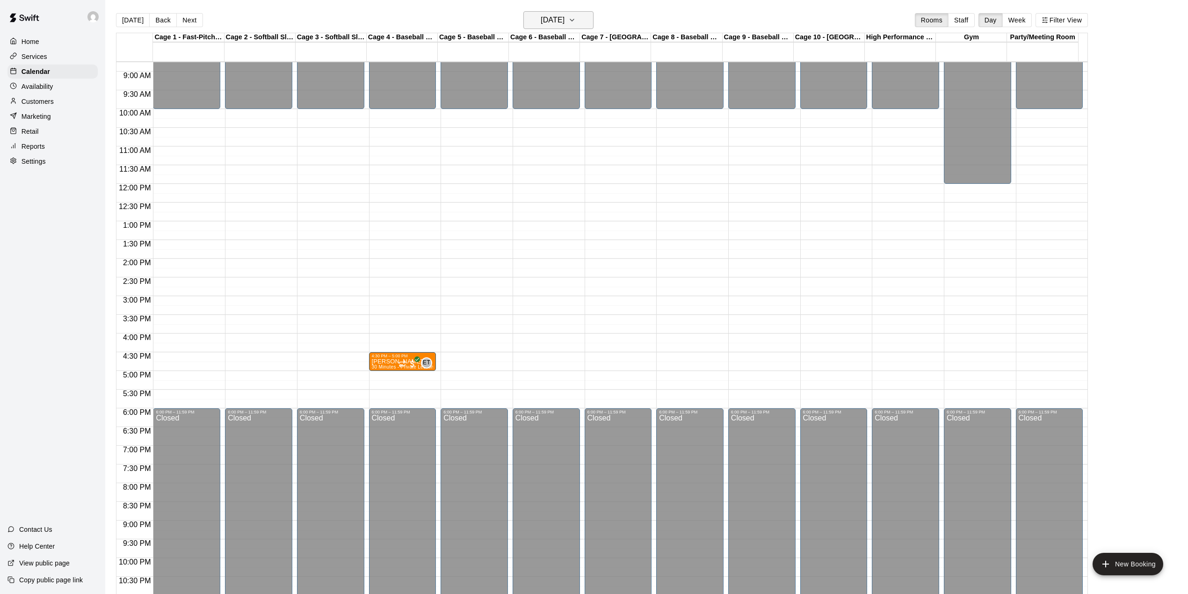
click at [576, 19] on icon "button" at bounding box center [571, 19] width 7 height 11
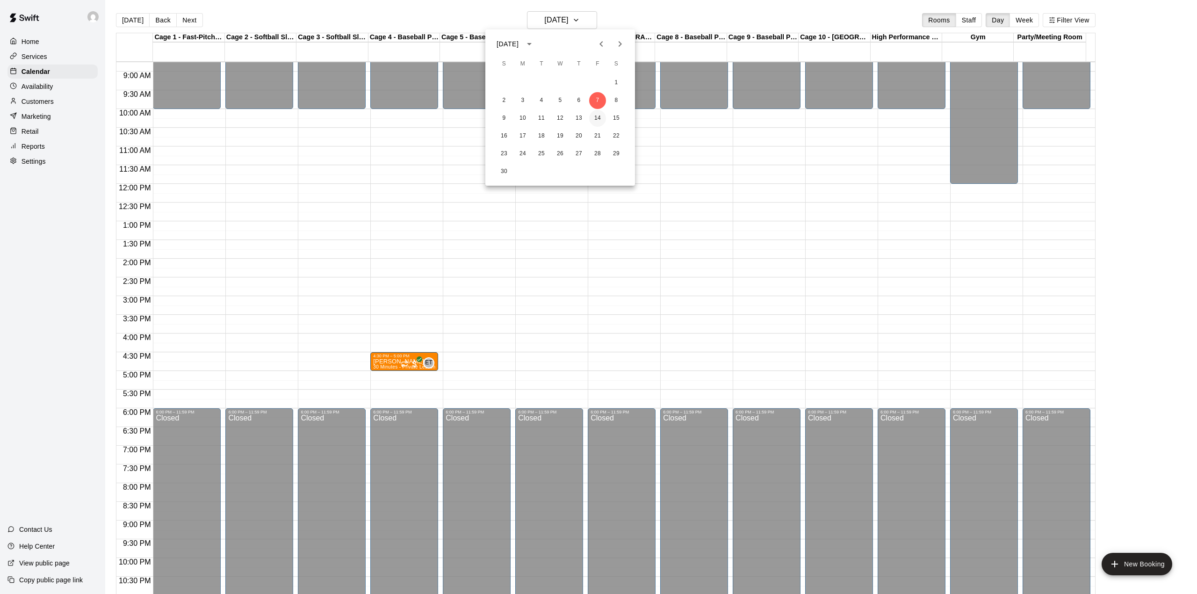
click at [599, 115] on button "14" at bounding box center [597, 118] width 17 height 17
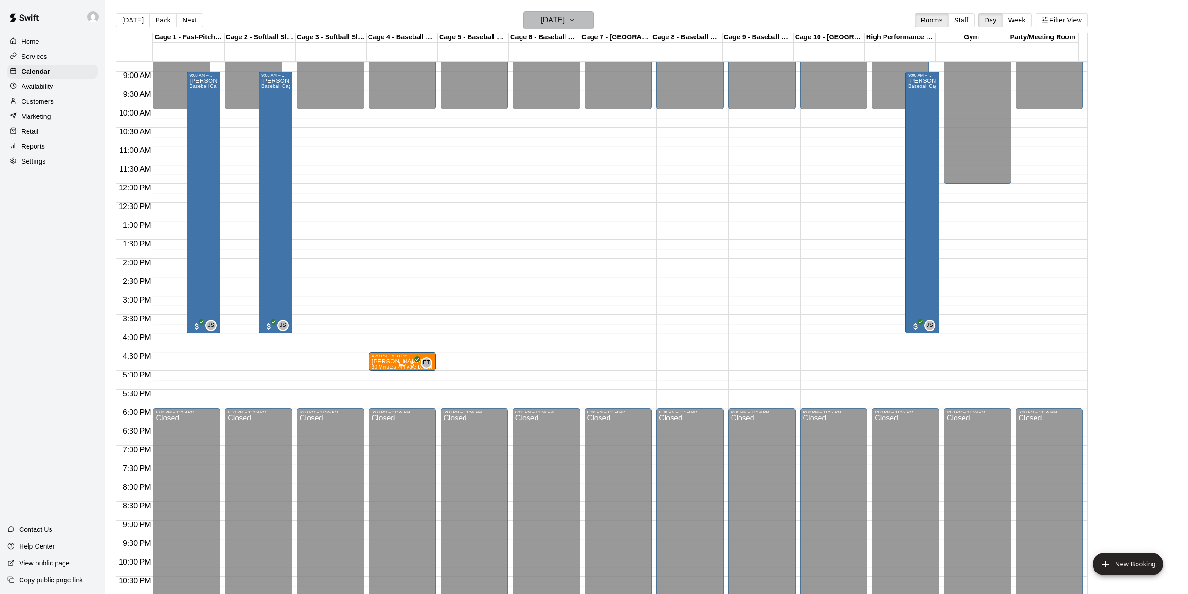
click at [564, 23] on h6 "[DATE]" at bounding box center [553, 20] width 24 height 13
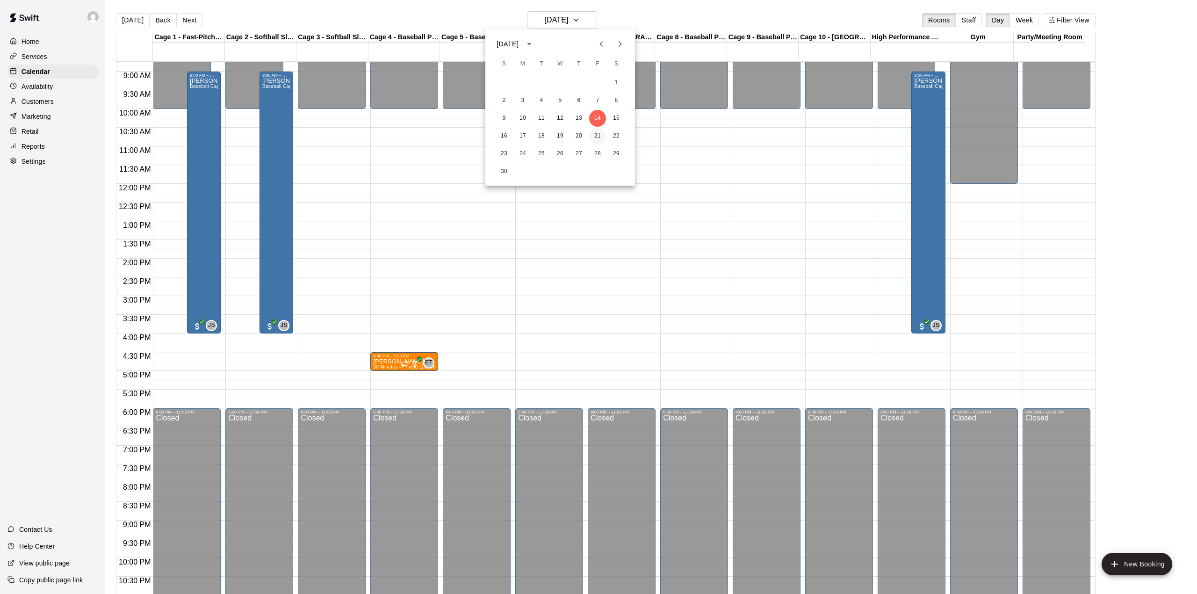
click at [594, 137] on button "21" at bounding box center [597, 136] width 17 height 17
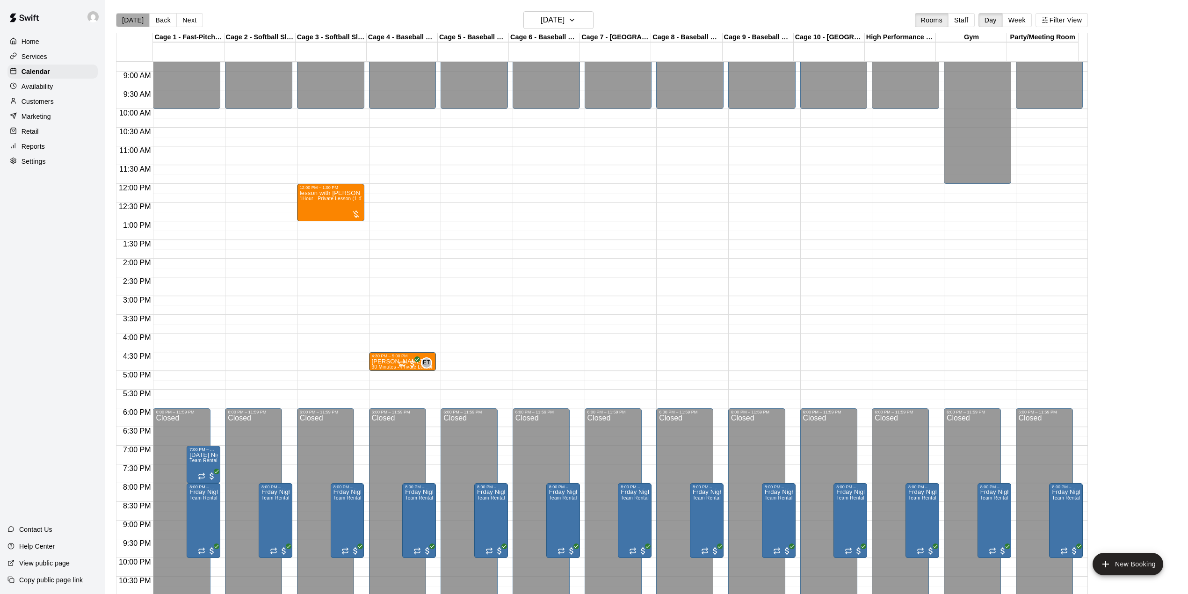
click at [139, 24] on button "[DATE]" at bounding box center [133, 20] width 34 height 14
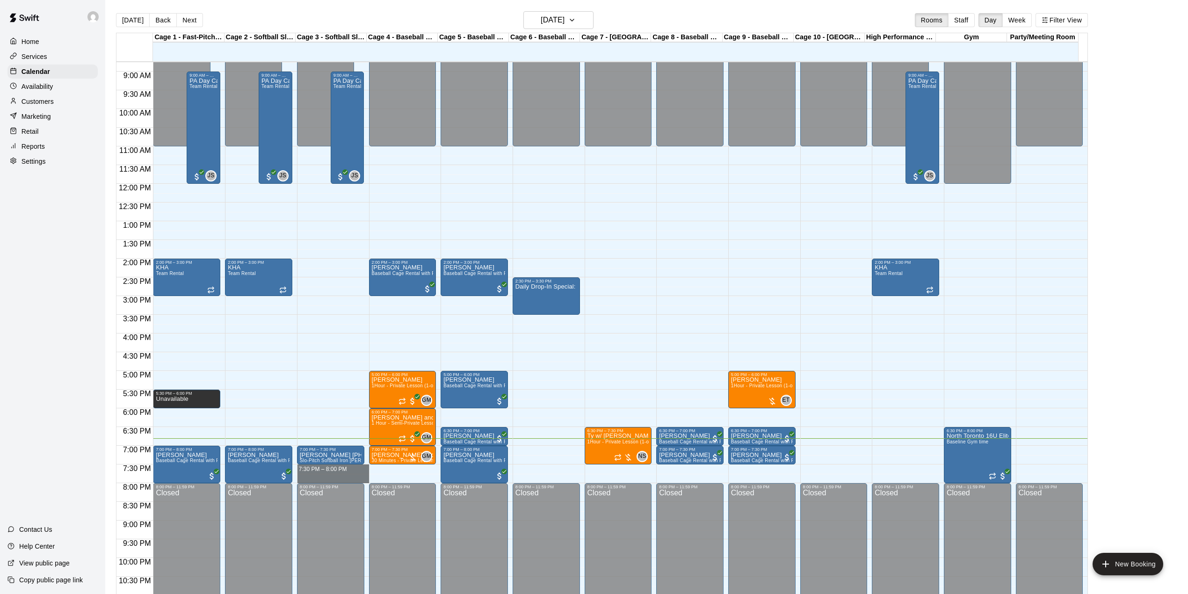
drag, startPoint x: 326, startPoint y: 468, endPoint x: 321, endPoint y: 483, distance: 15.8
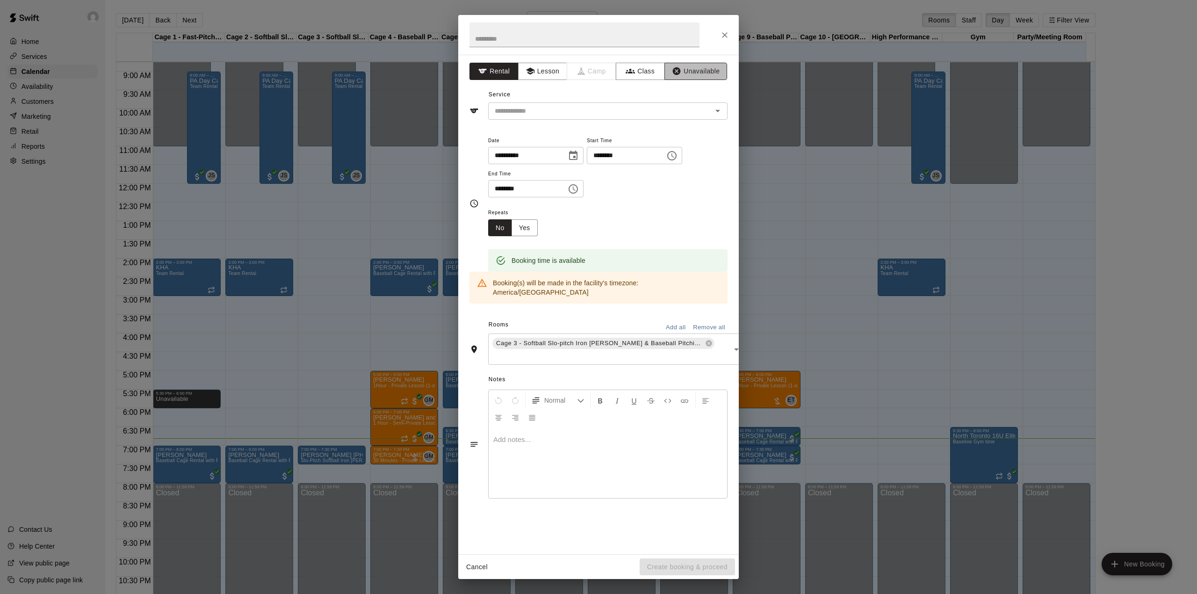
click at [702, 72] on button "Unavailable" at bounding box center [696, 71] width 63 height 17
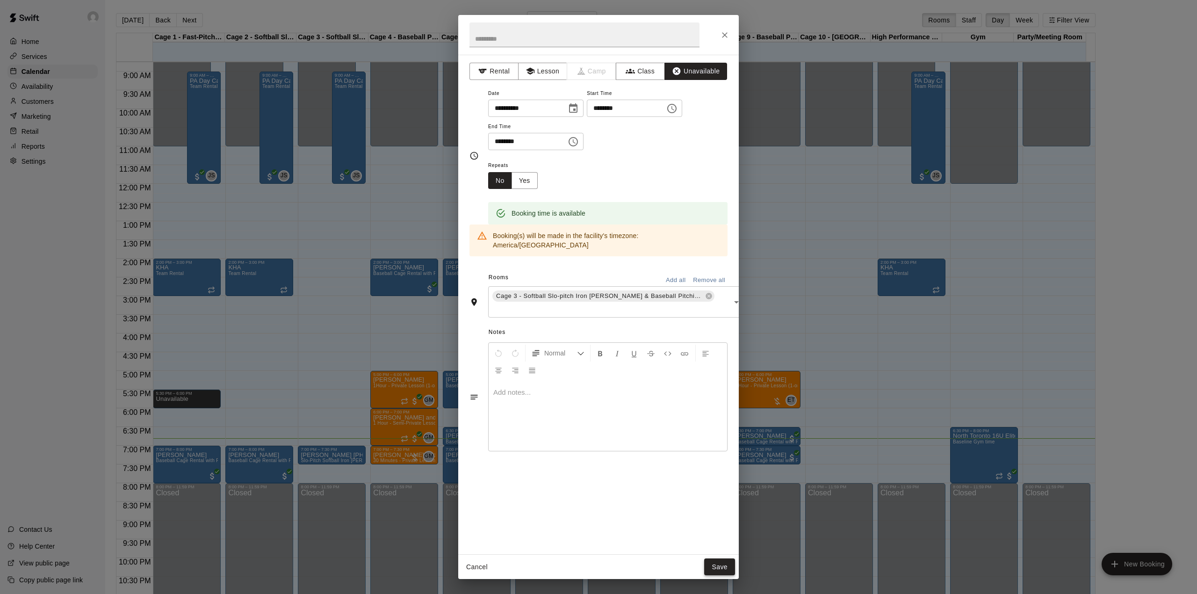
click at [732, 567] on button "Save" at bounding box center [719, 566] width 31 height 17
